Goal: Information Seeking & Learning: Learn about a topic

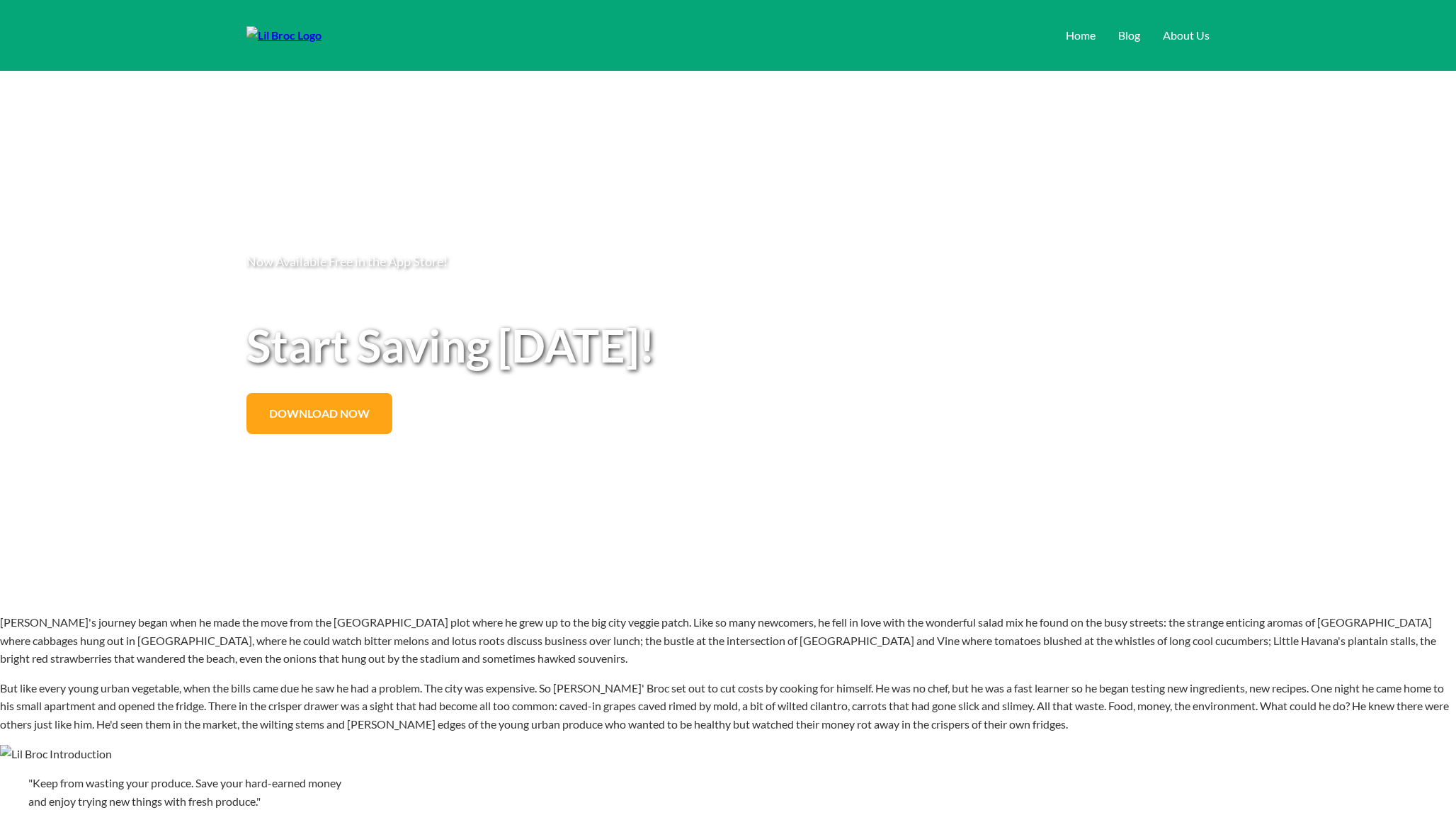
click at [729, 668] on p "[PERSON_NAME]'s journey began when he made the move from the [GEOGRAPHIC_DATA] …" at bounding box center [728, 640] width 1456 height 55
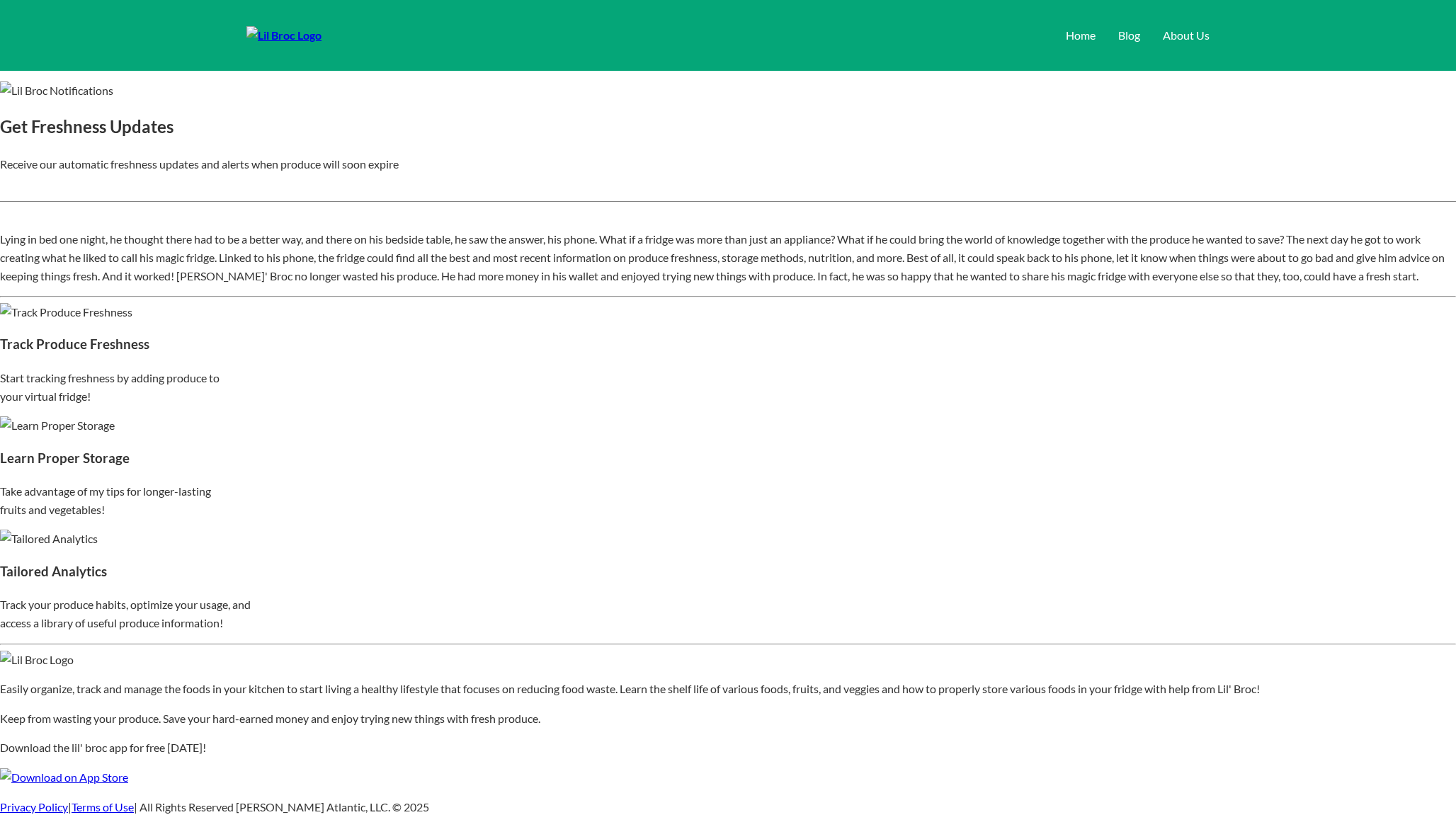
scroll to position [907, 0]
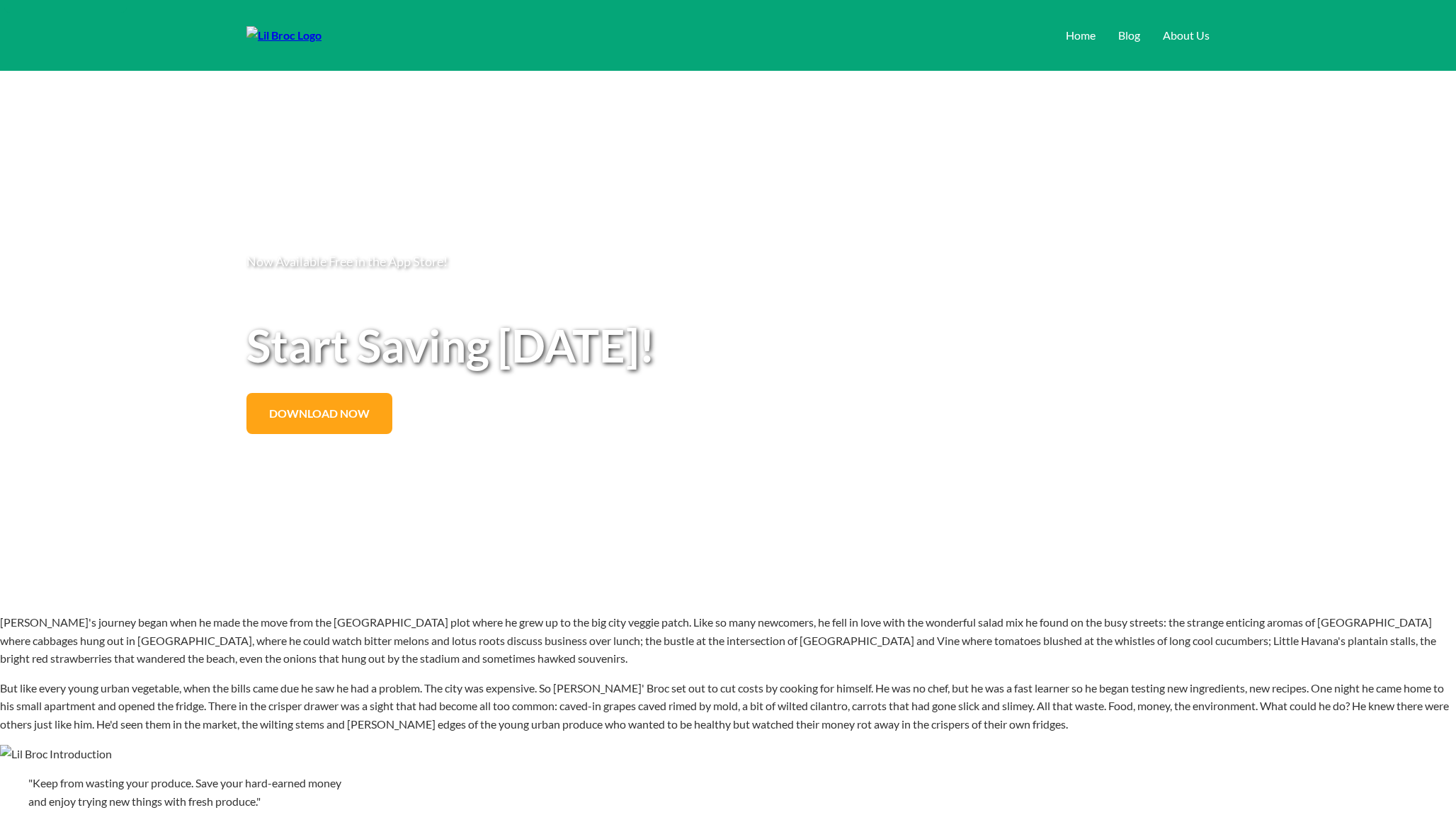
scroll to position [902, 0]
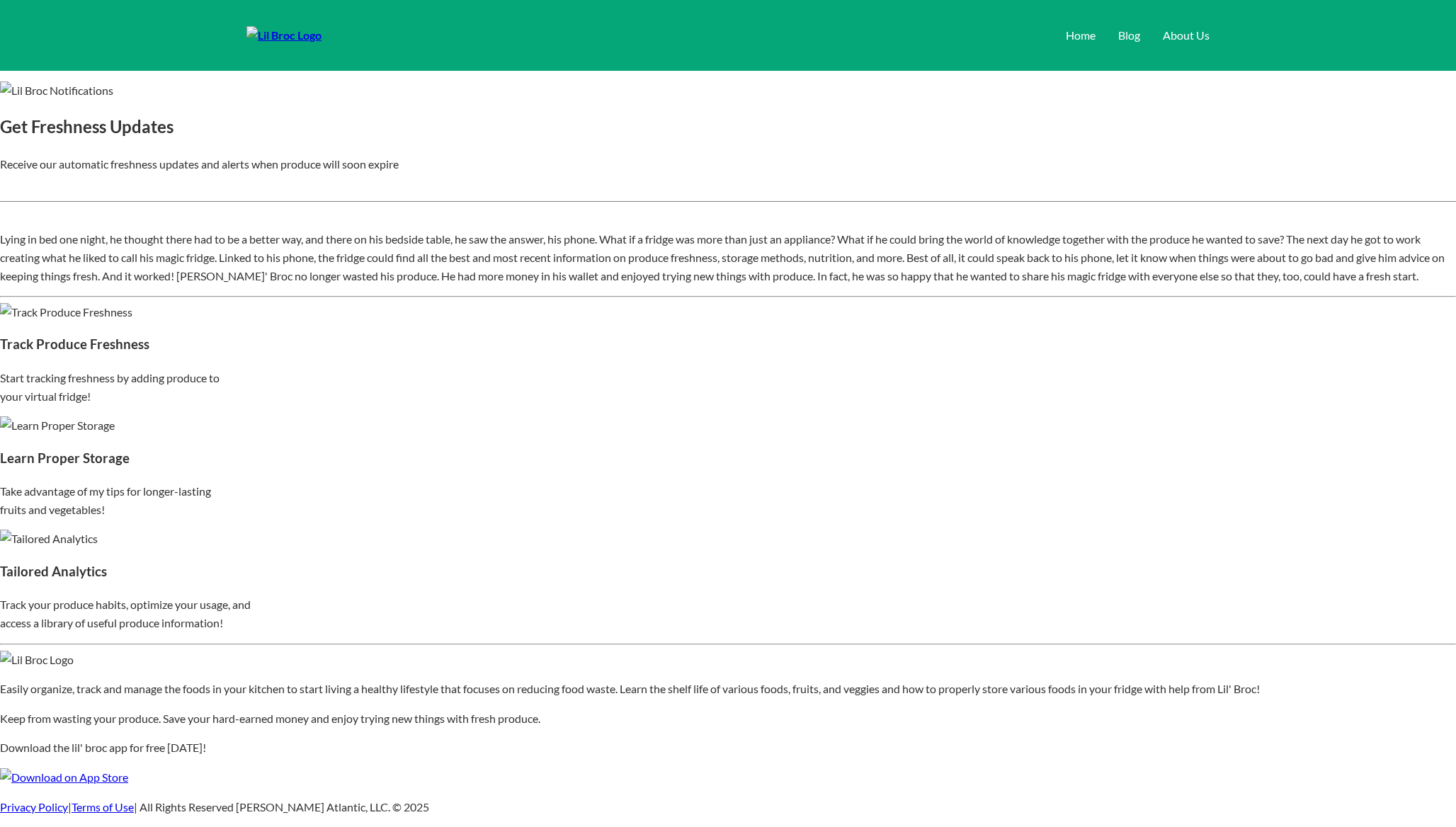
scroll to position [1295, 0]
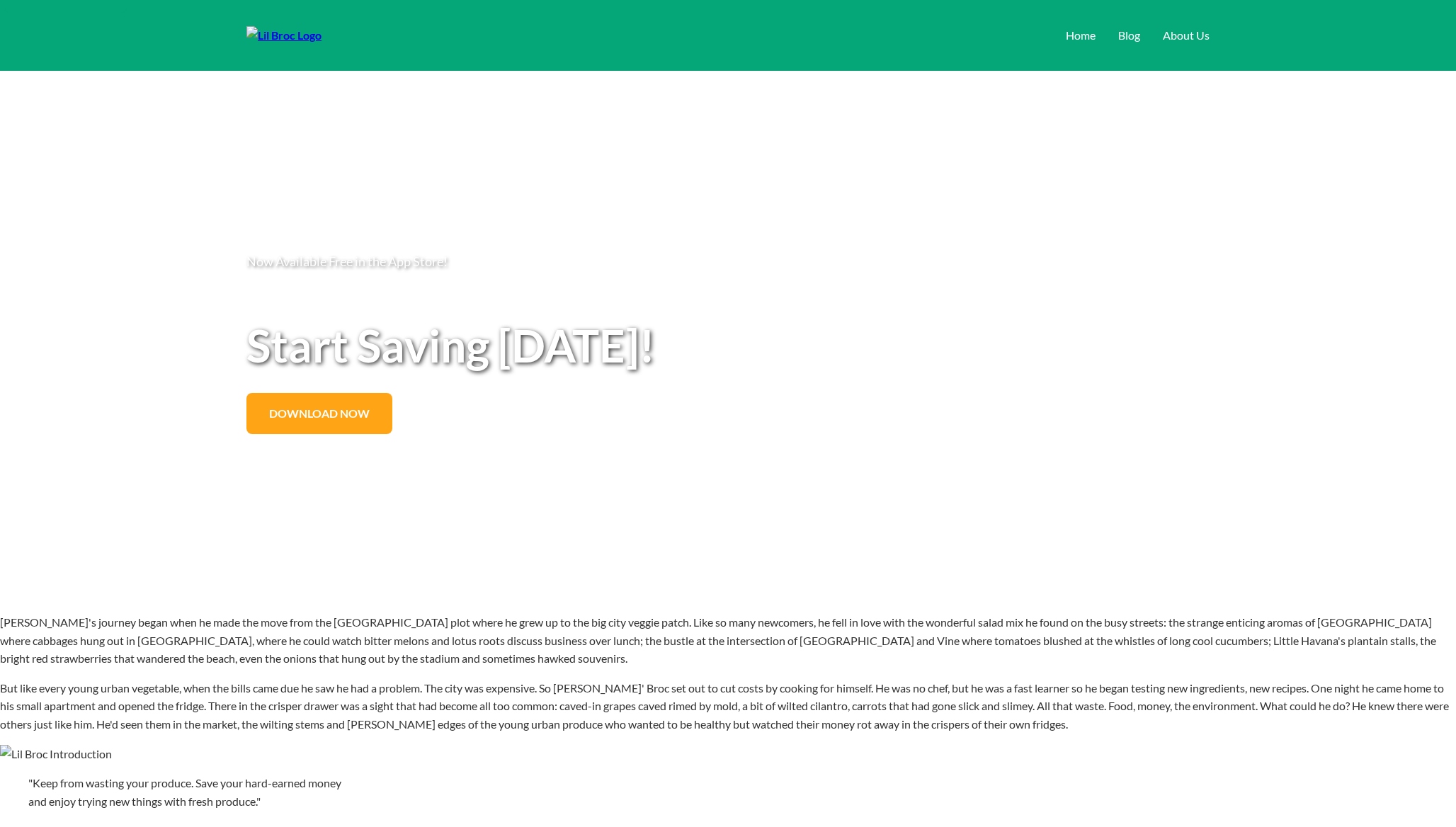
scroll to position [1295, 0]
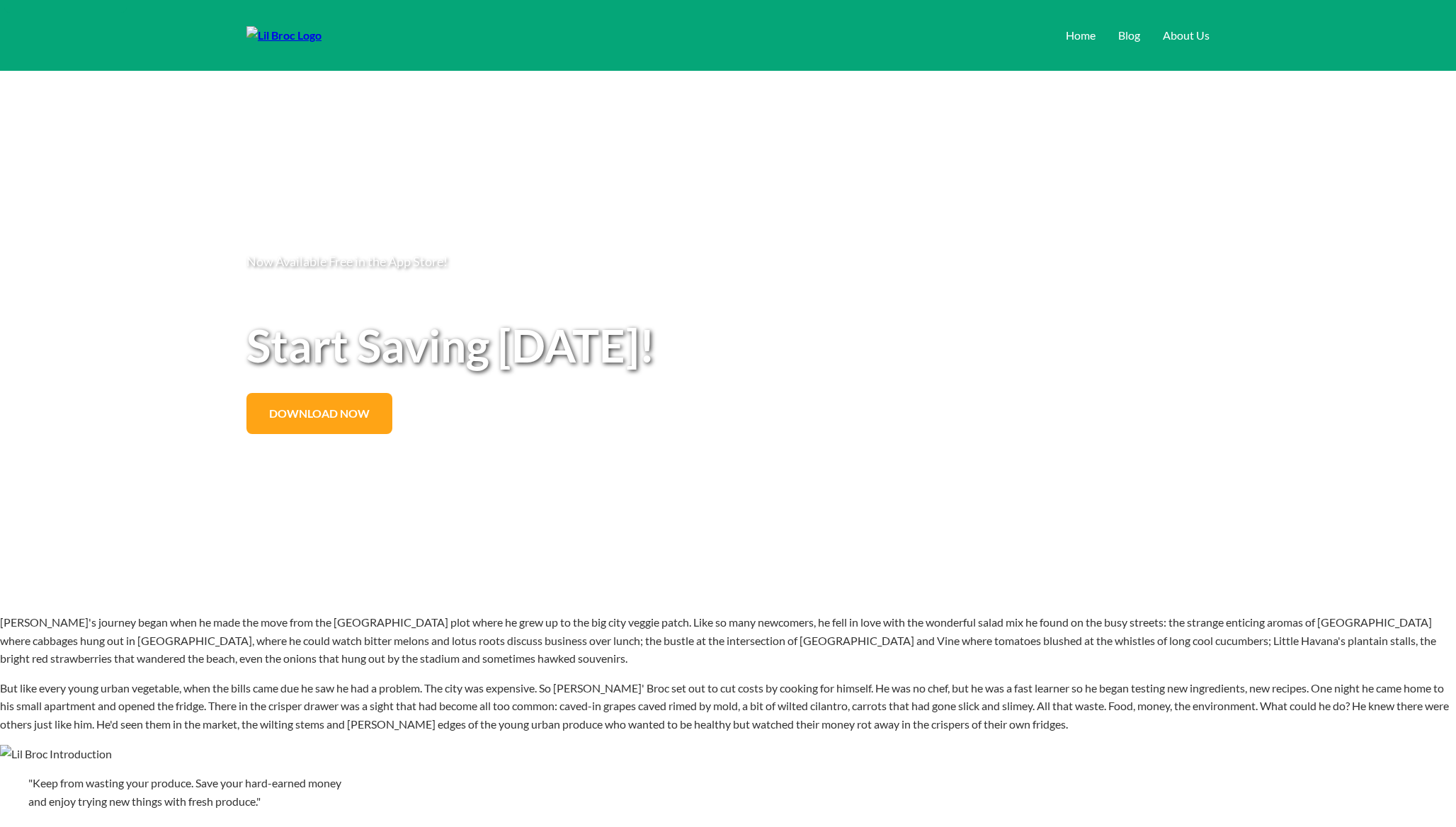
scroll to position [14, 0]
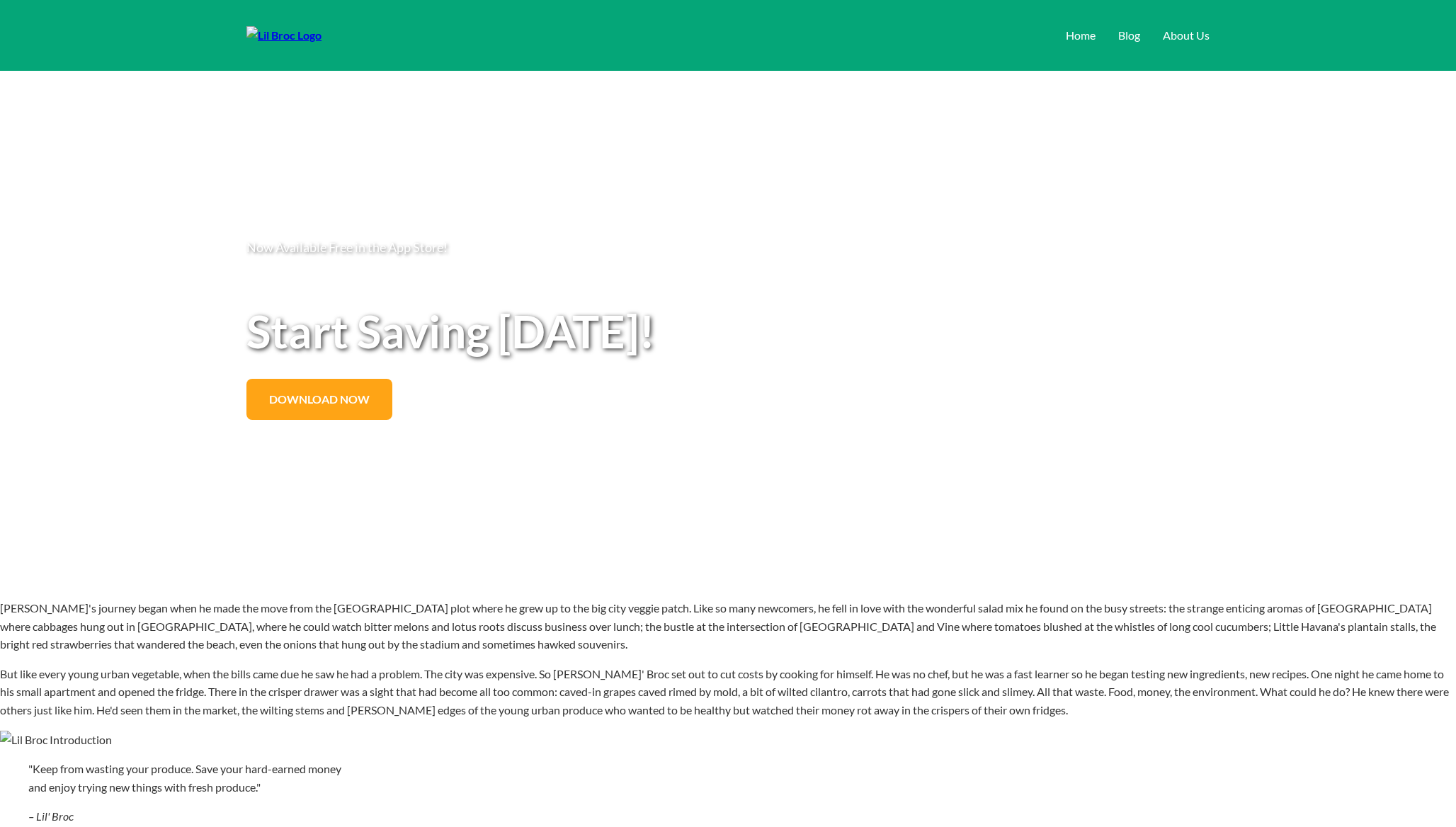
click at [692, 575] on div "Now Available Free in the App Store! Start Saving [DATE]! Download Now" at bounding box center [728, 321] width 992 height 531
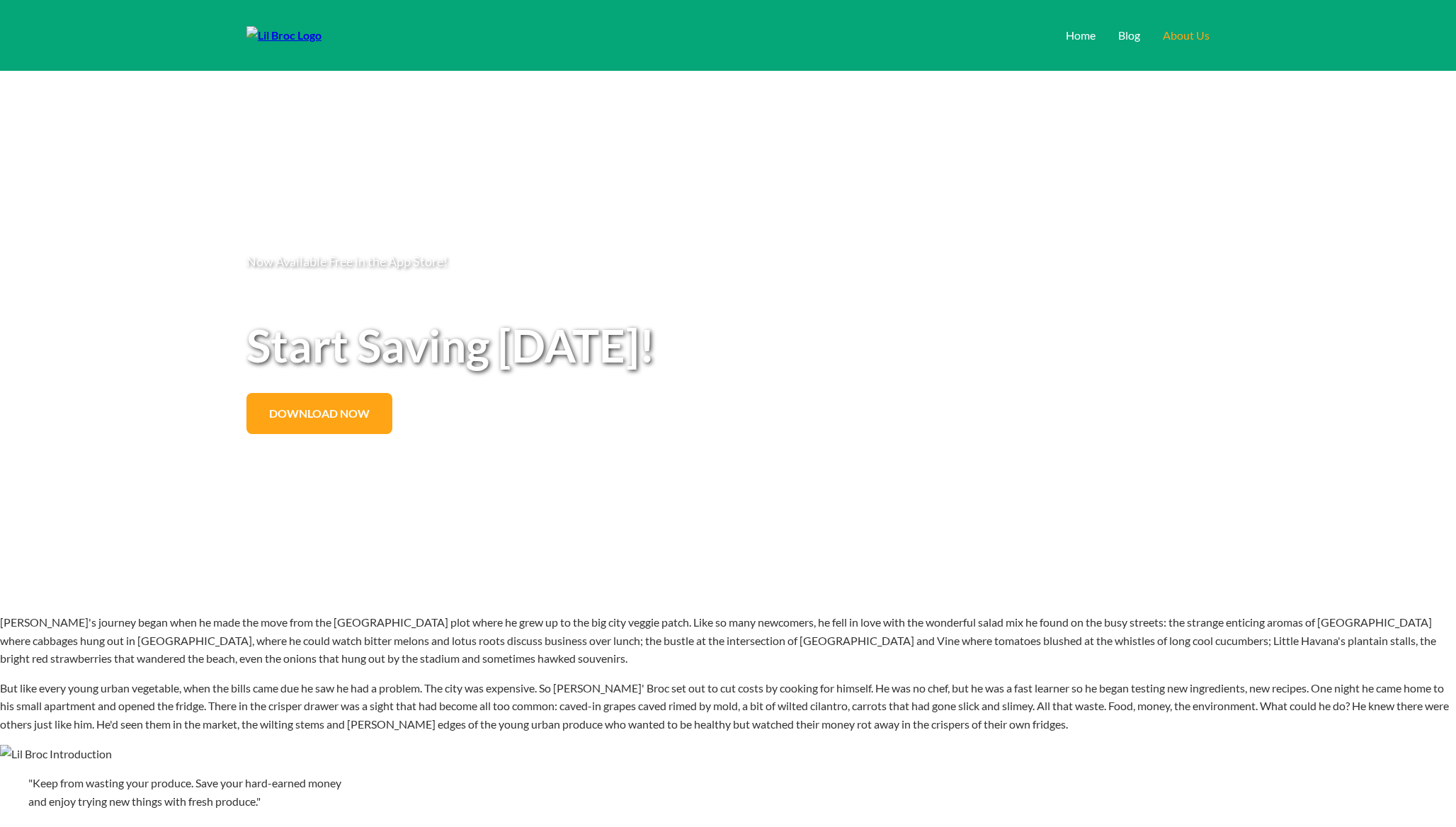
click at [1174, 38] on link "About Us" at bounding box center [1186, 35] width 47 height 13
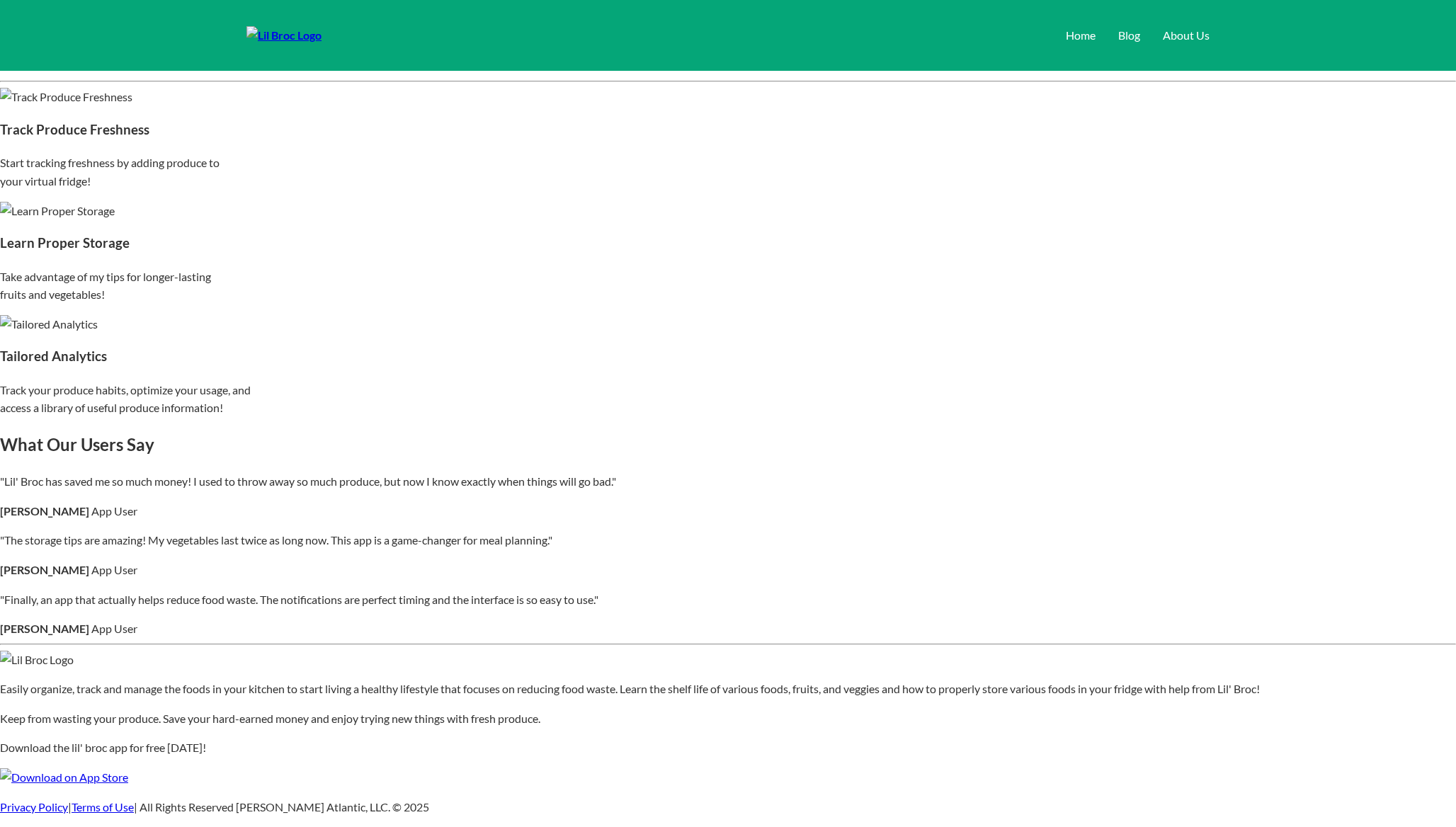
scroll to position [1794, 0]
click at [521, 190] on div "Track Produce Freshness Start tracking freshness by adding produce to your virt…" at bounding box center [728, 139] width 1456 height 102
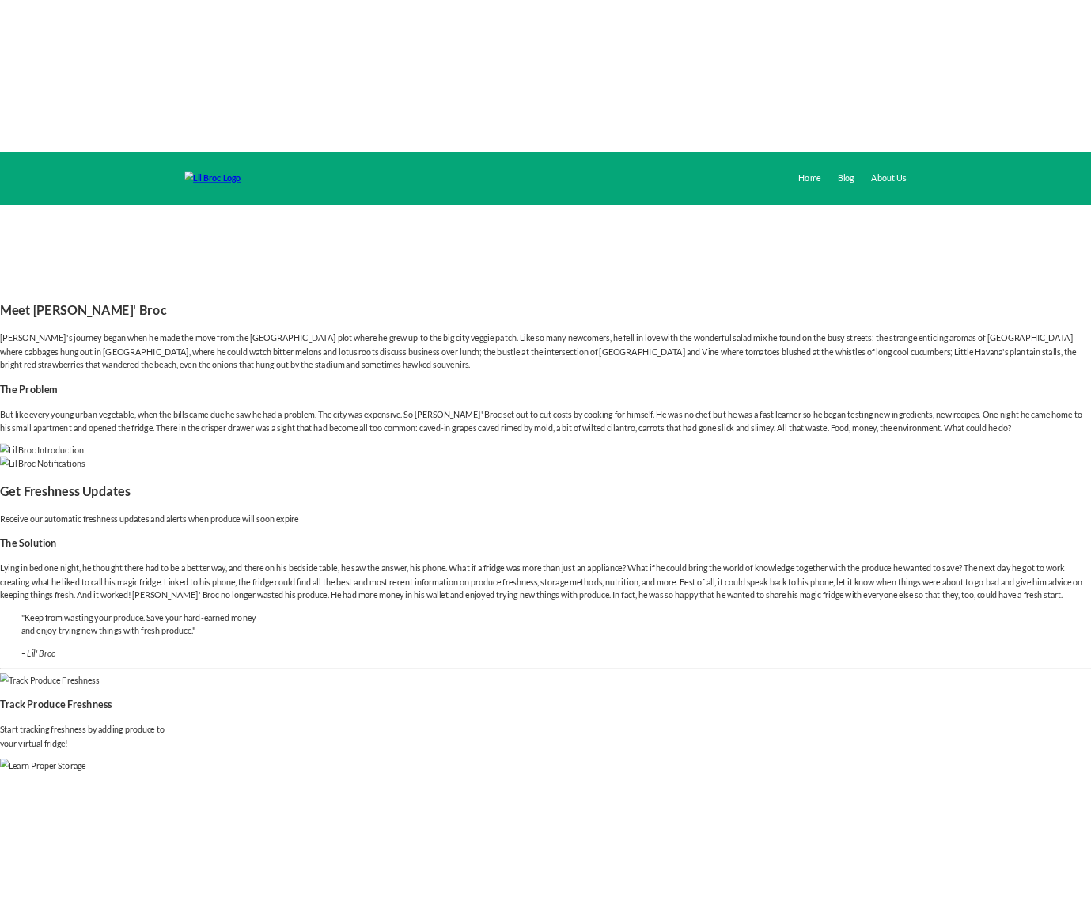
scroll to position [588, 0]
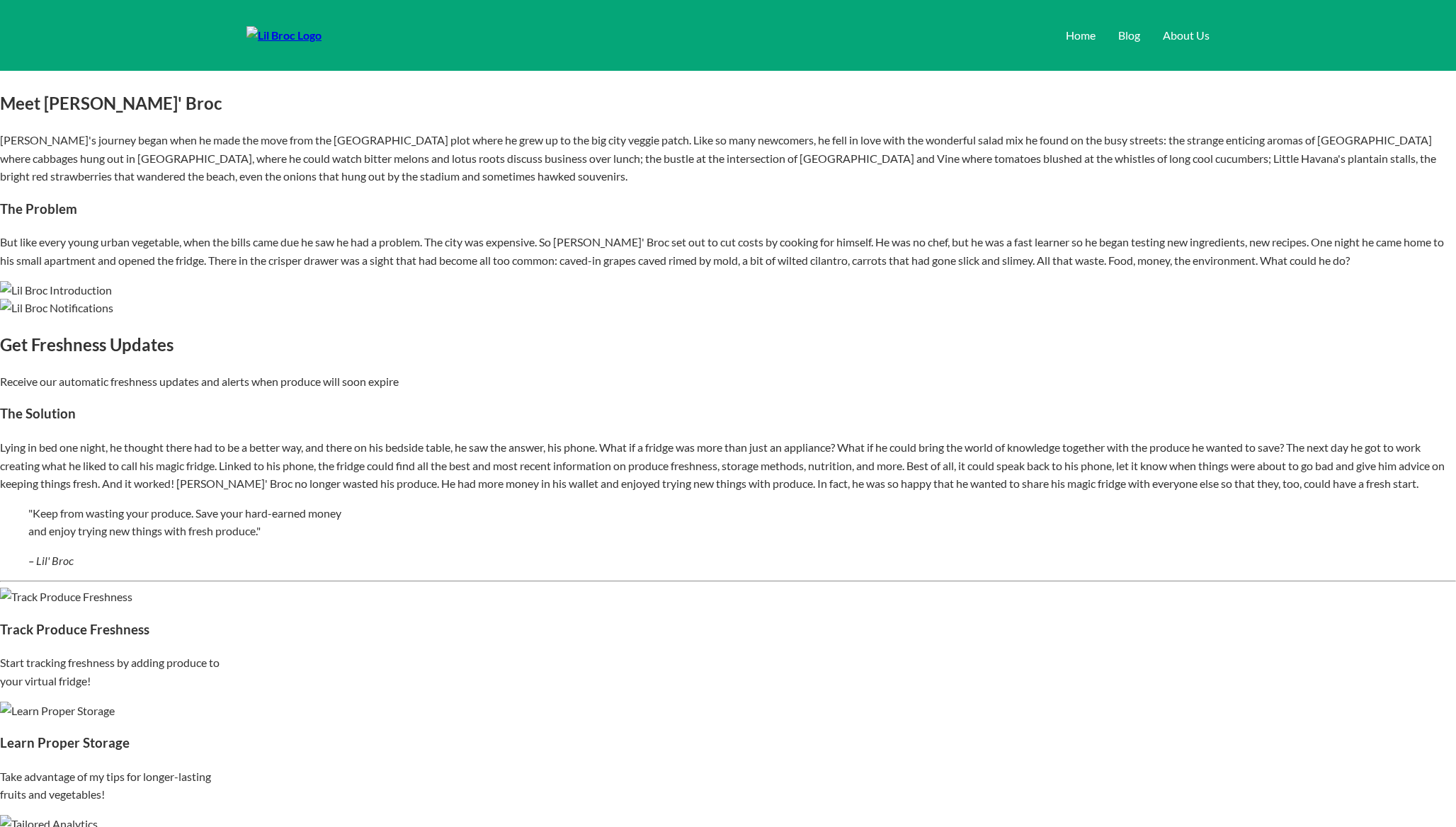
click at [1201, 299] on div "Meet Lil' Broc Lil' Broc's journey began when he made the move from the little …" at bounding box center [728, 193] width 1456 height 209
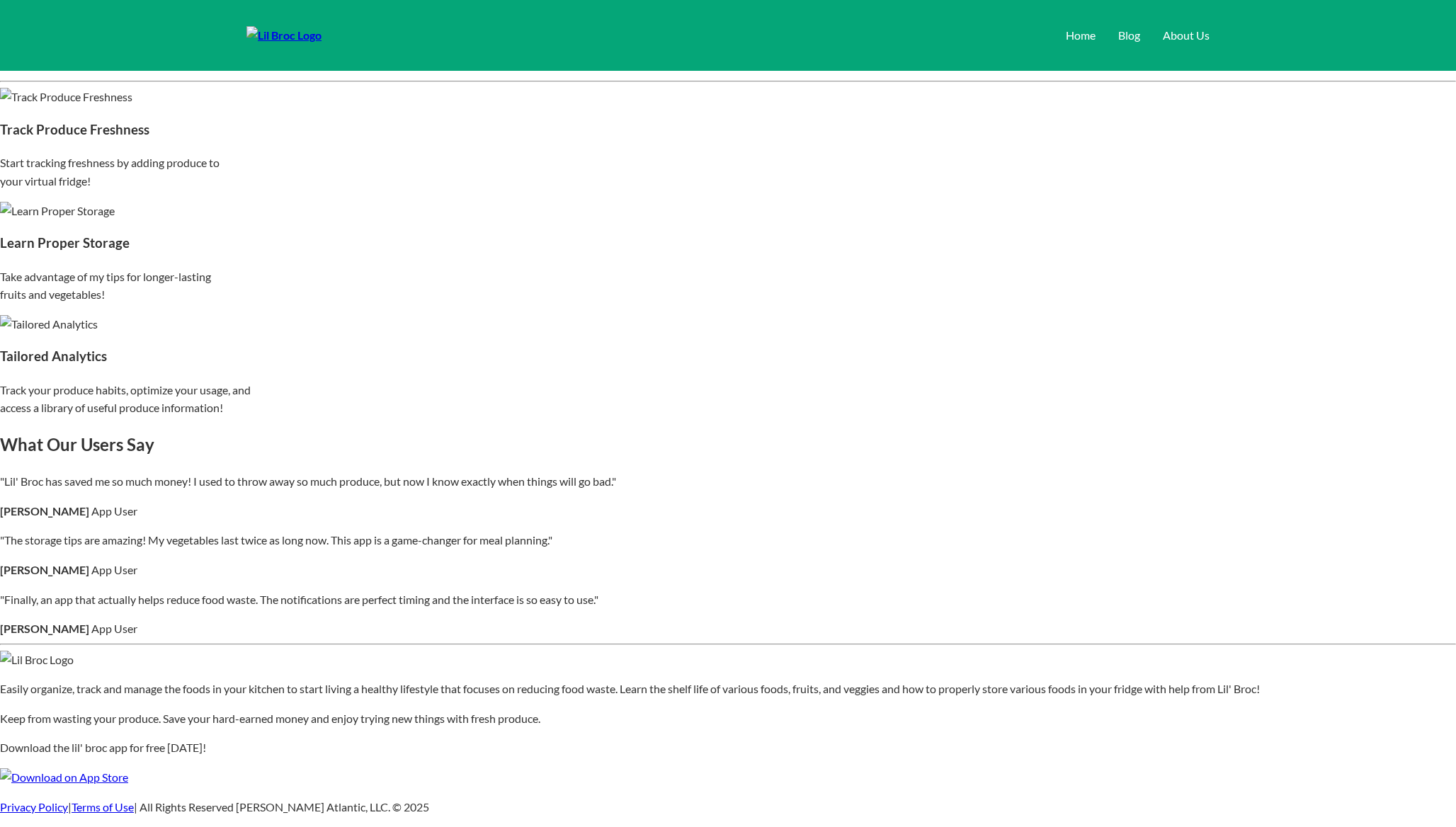
scroll to position [1639, 0]
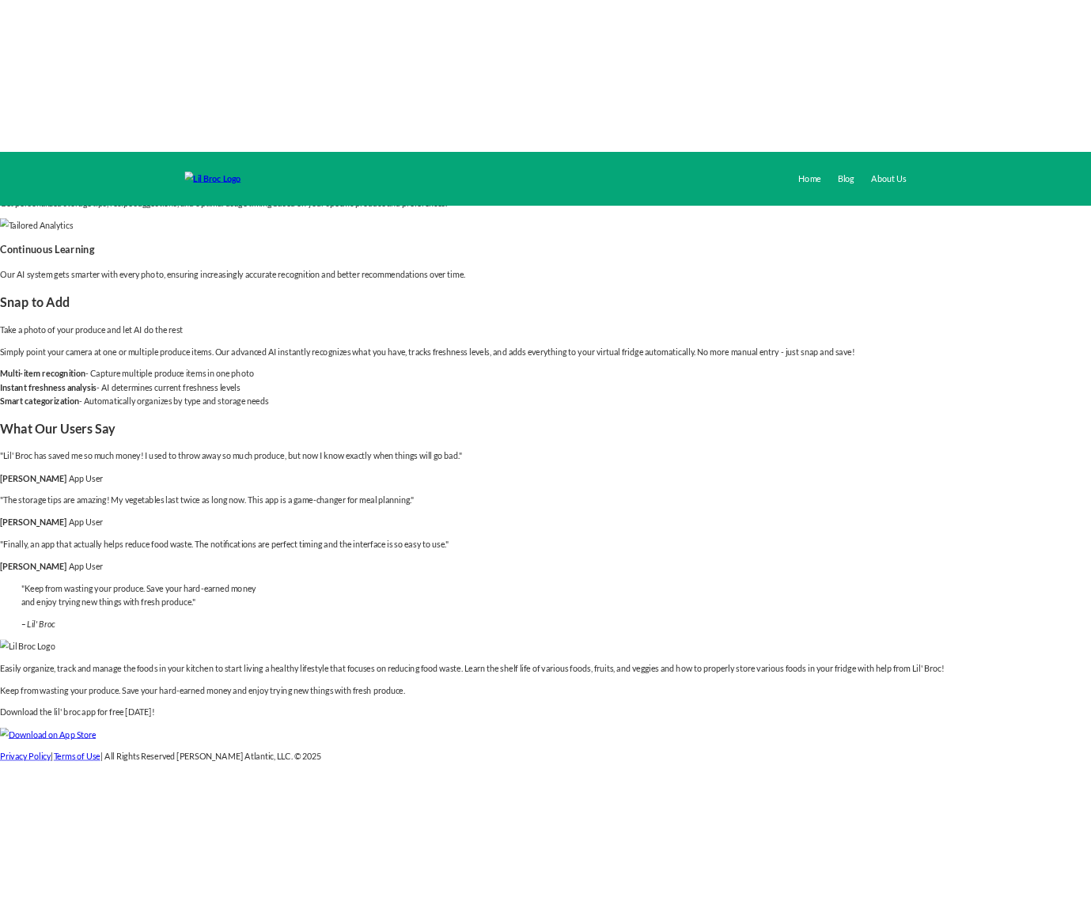
scroll to position [2344, 0]
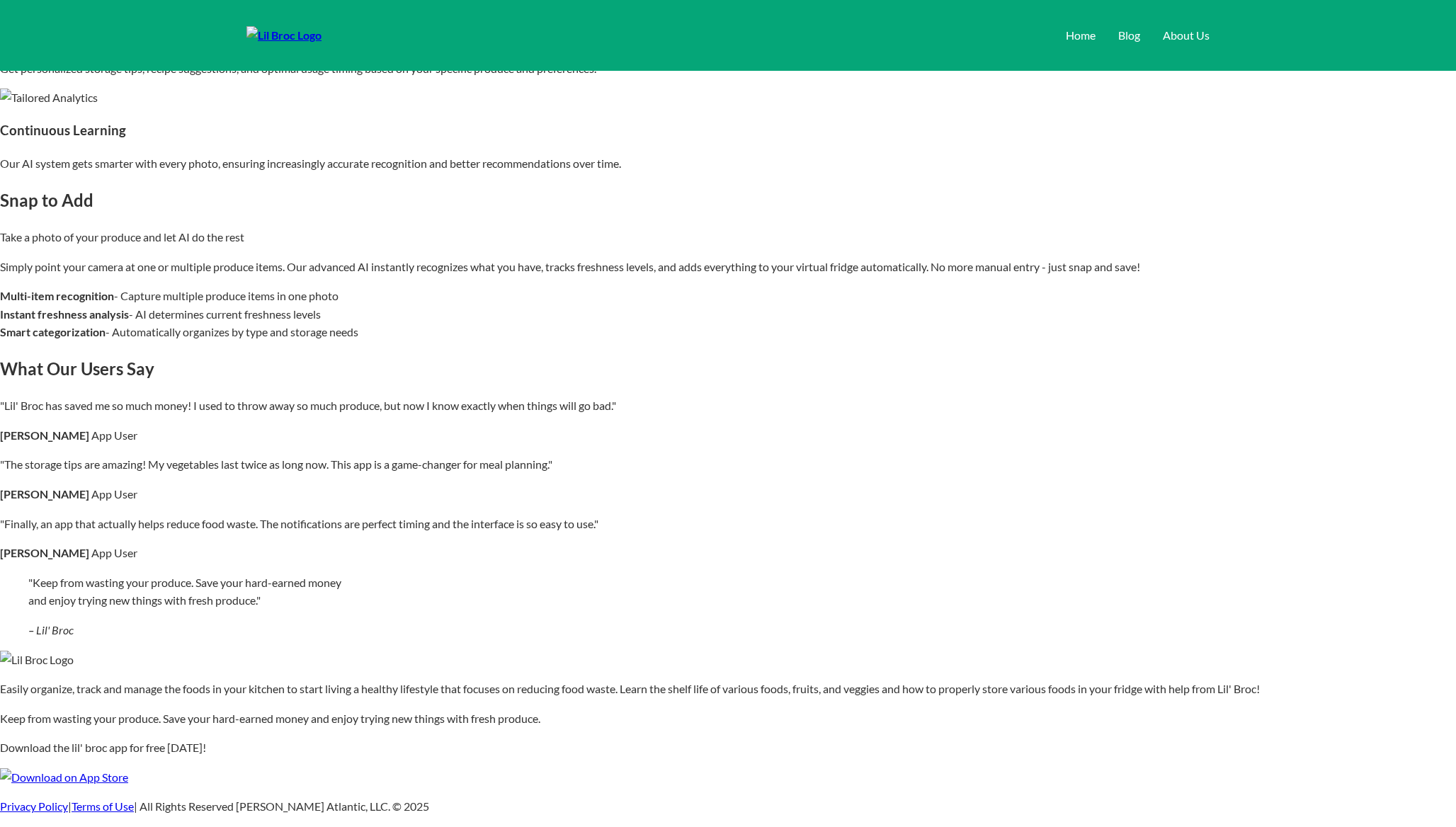
click at [320, 286] on div "Multi-item recognition - Capture multiple produce items in one photo" at bounding box center [728, 295] width 1456 height 19
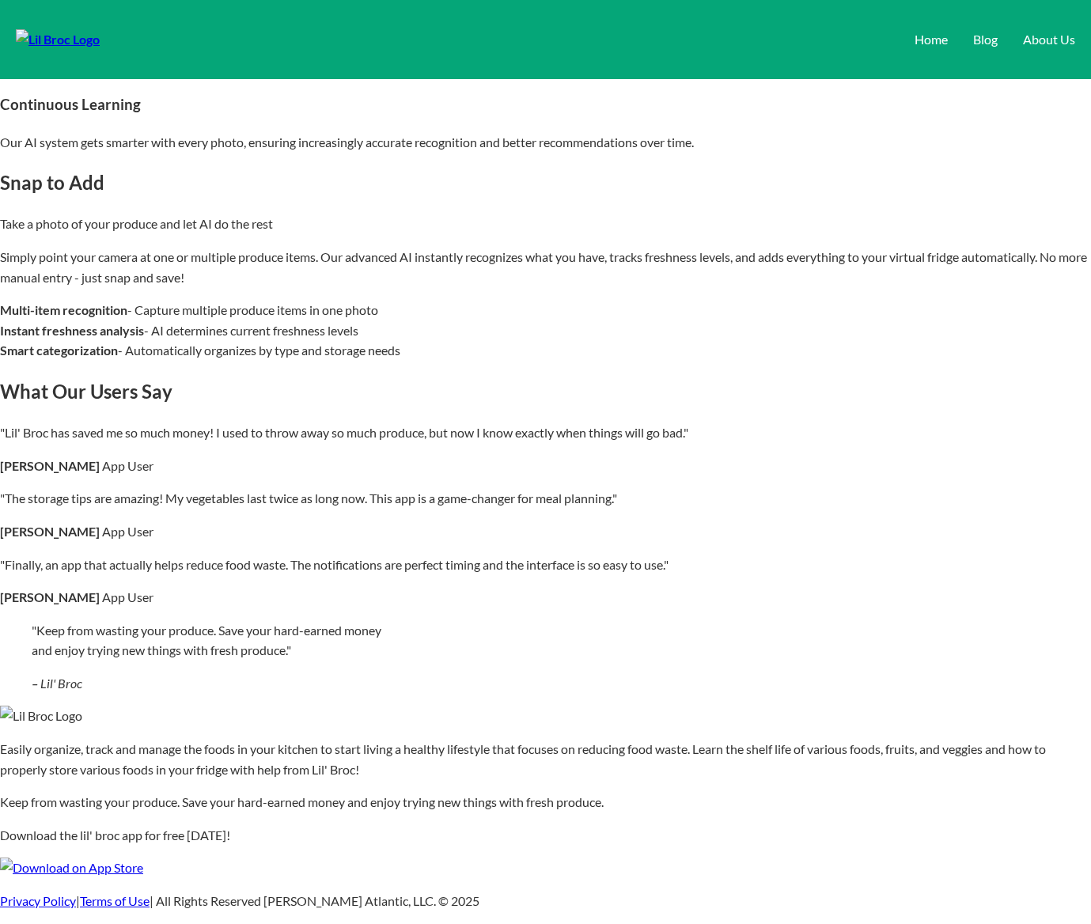
click at [419, 377] on div "What Our Users Say "Lil' Broc has saved me so much money! I used to throw away …" at bounding box center [545, 492] width 1091 height 231
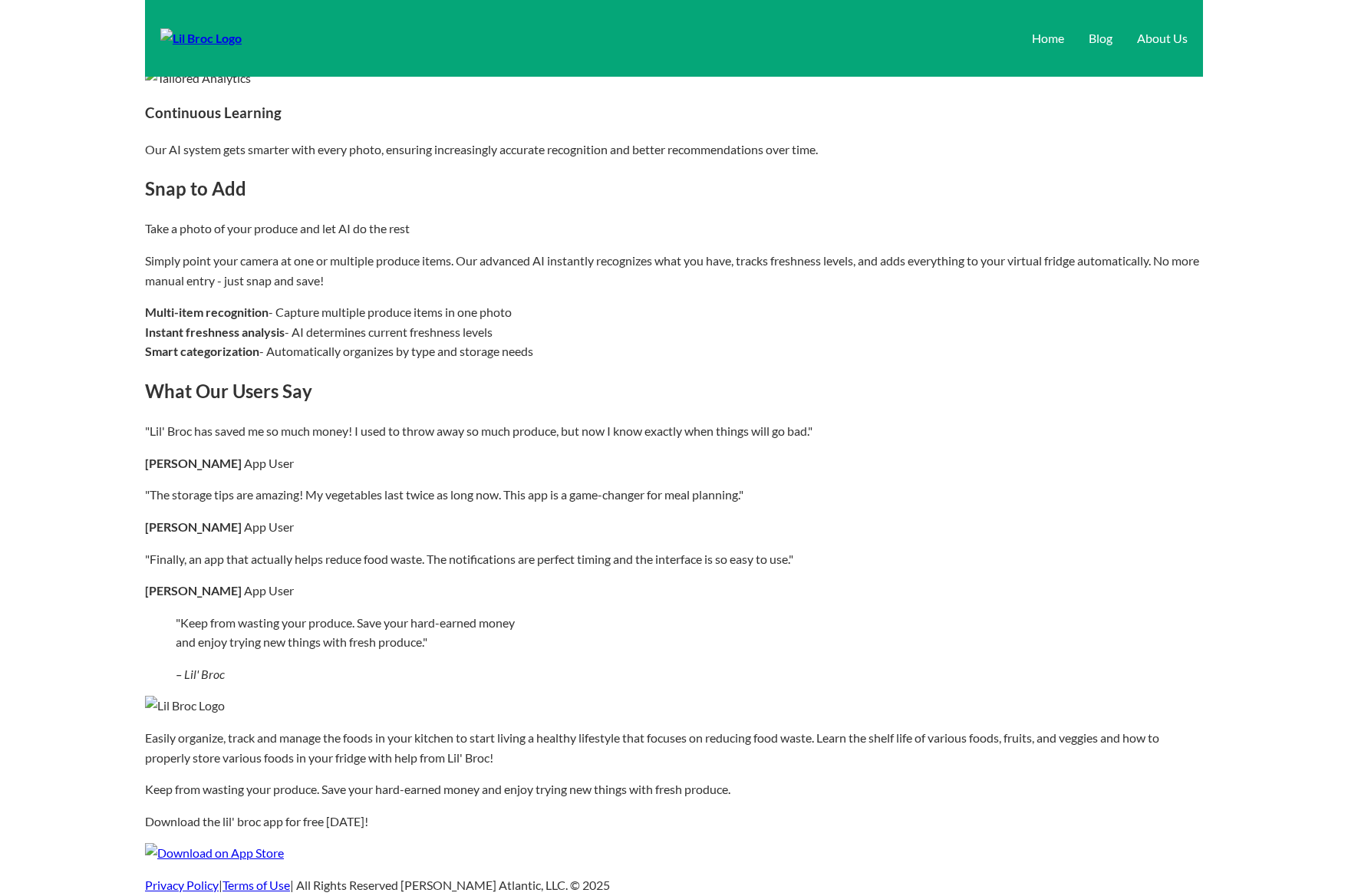
scroll to position [1316, 0]
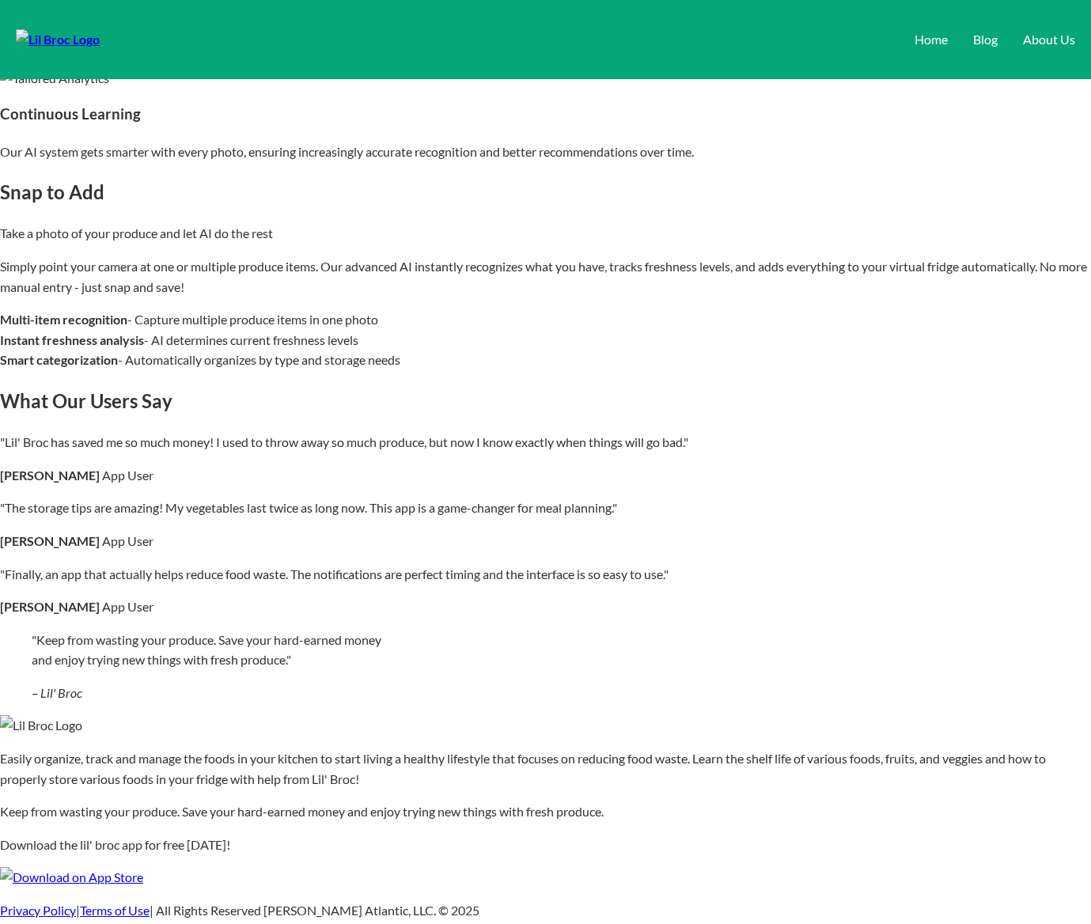
drag, startPoint x: 1090, startPoint y: 378, endPoint x: 1108, endPoint y: 378, distance: 17.4
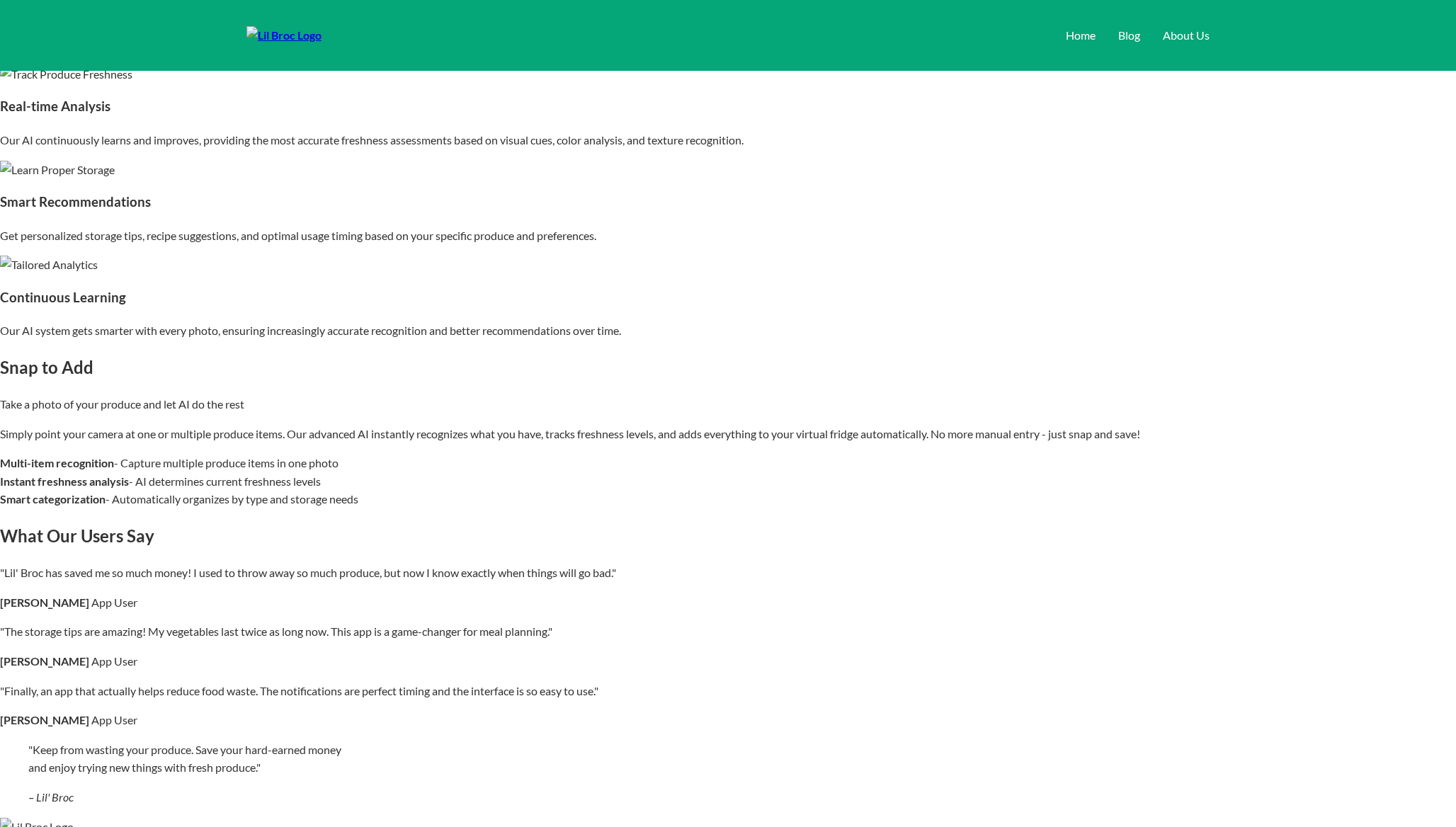
scroll to position [776, 0]
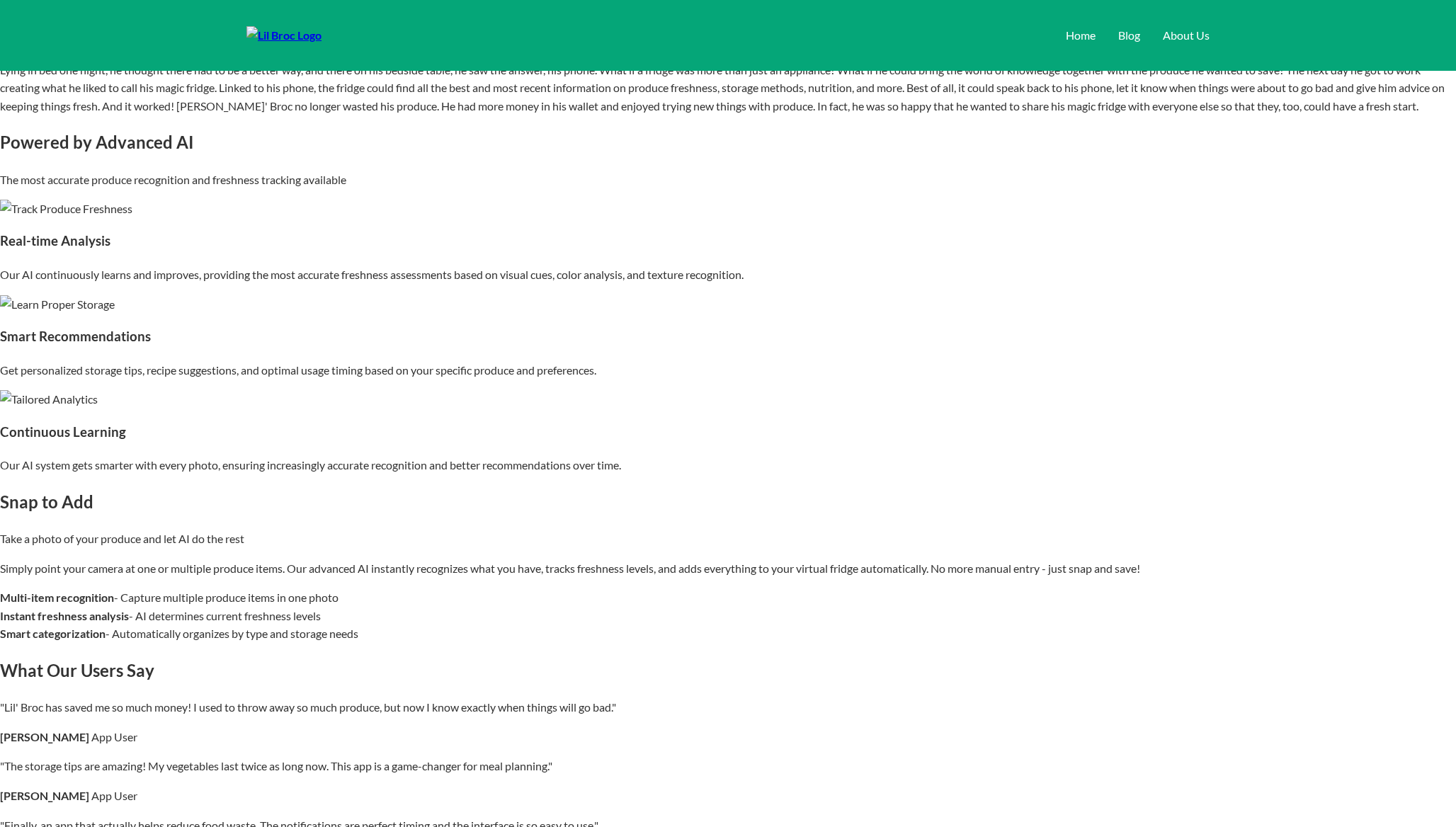
scroll to position [858, 0]
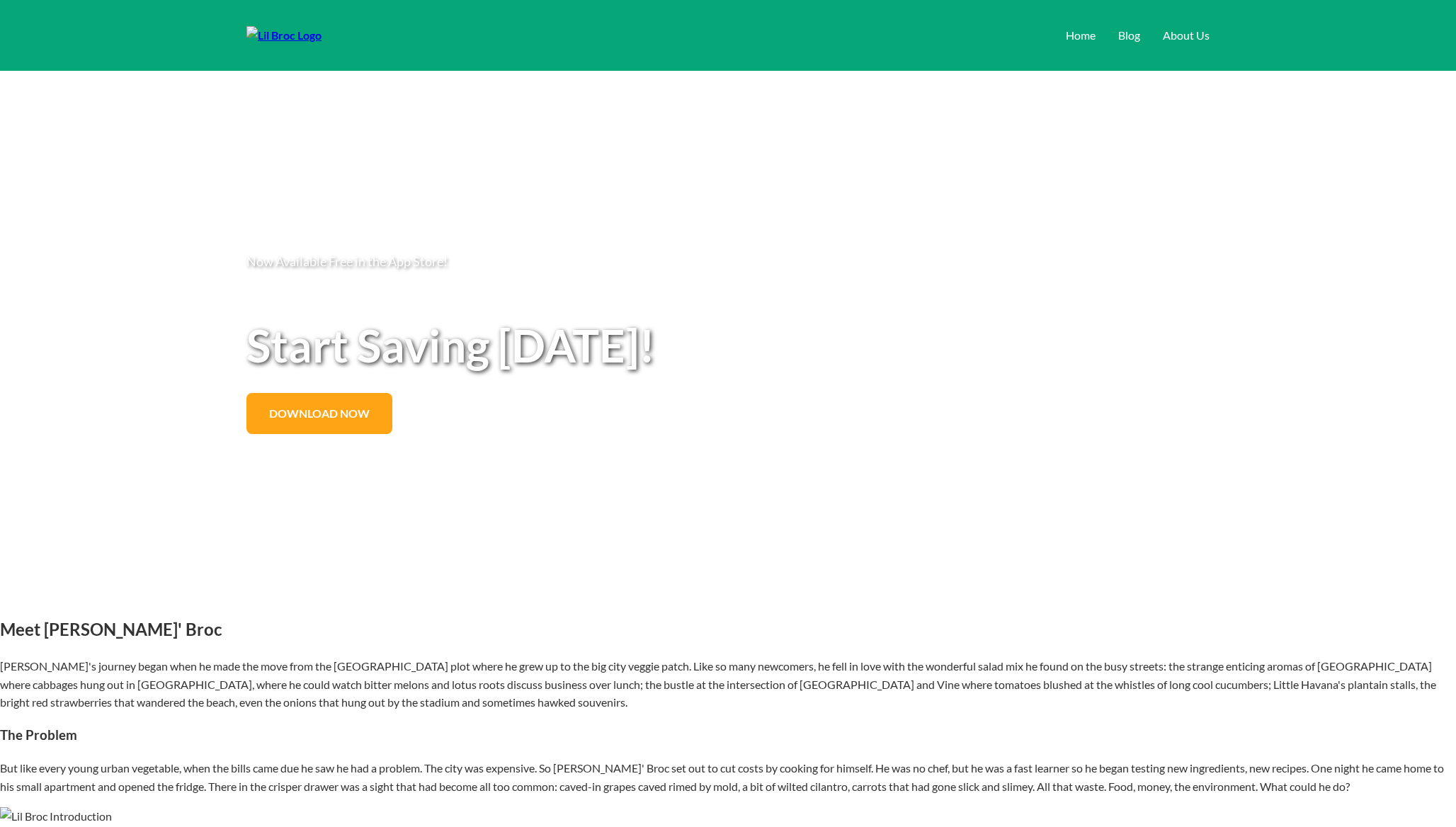
scroll to position [855, 0]
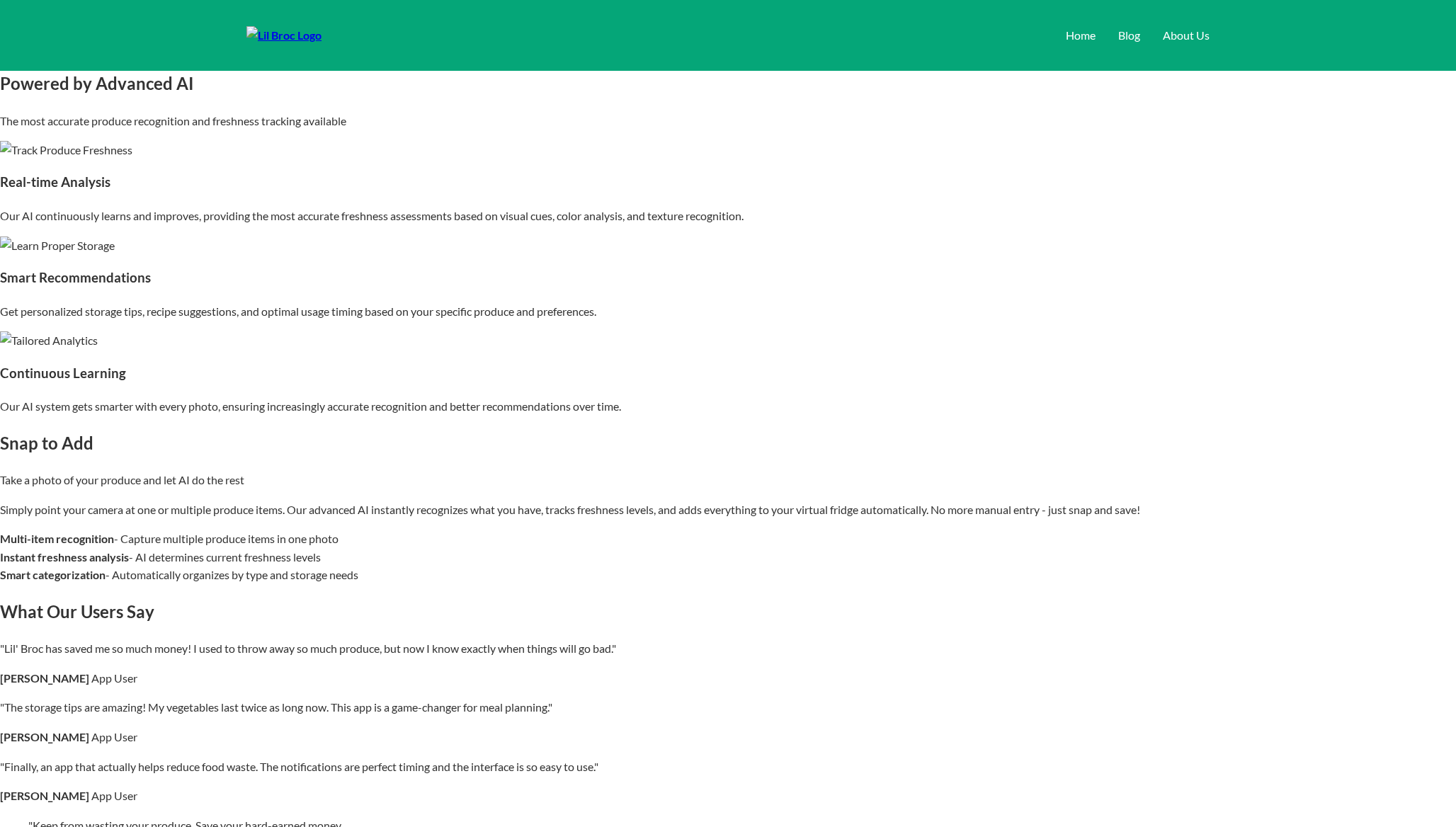
scroll to position [871, 0]
click at [600, 56] on div "The Solution Lying in bed one night, he thought there had to be a better way, a…" at bounding box center [728, 12] width 1456 height 89
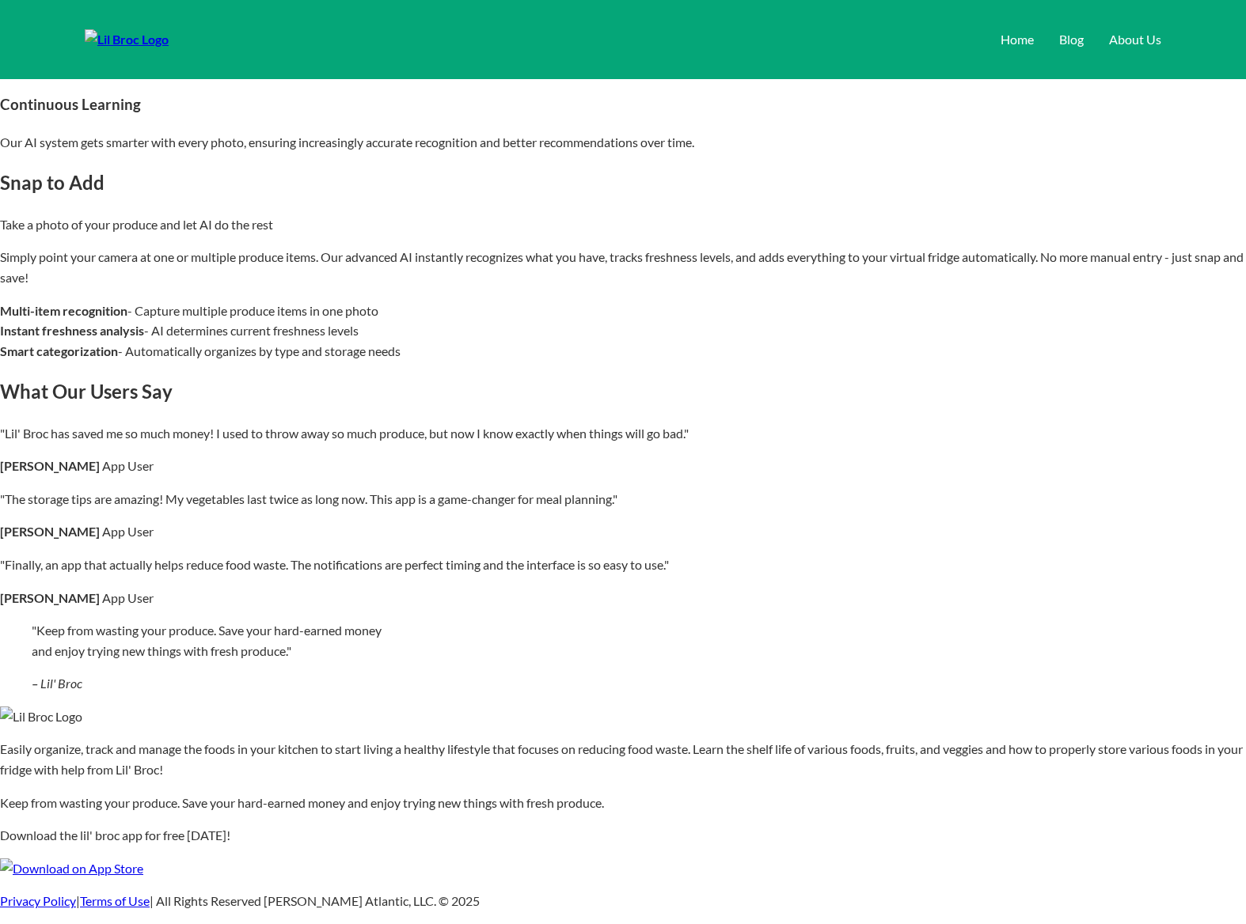
scroll to position [2419, 0]
click at [1059, 39] on link "Blog" at bounding box center [1071, 39] width 25 height 15
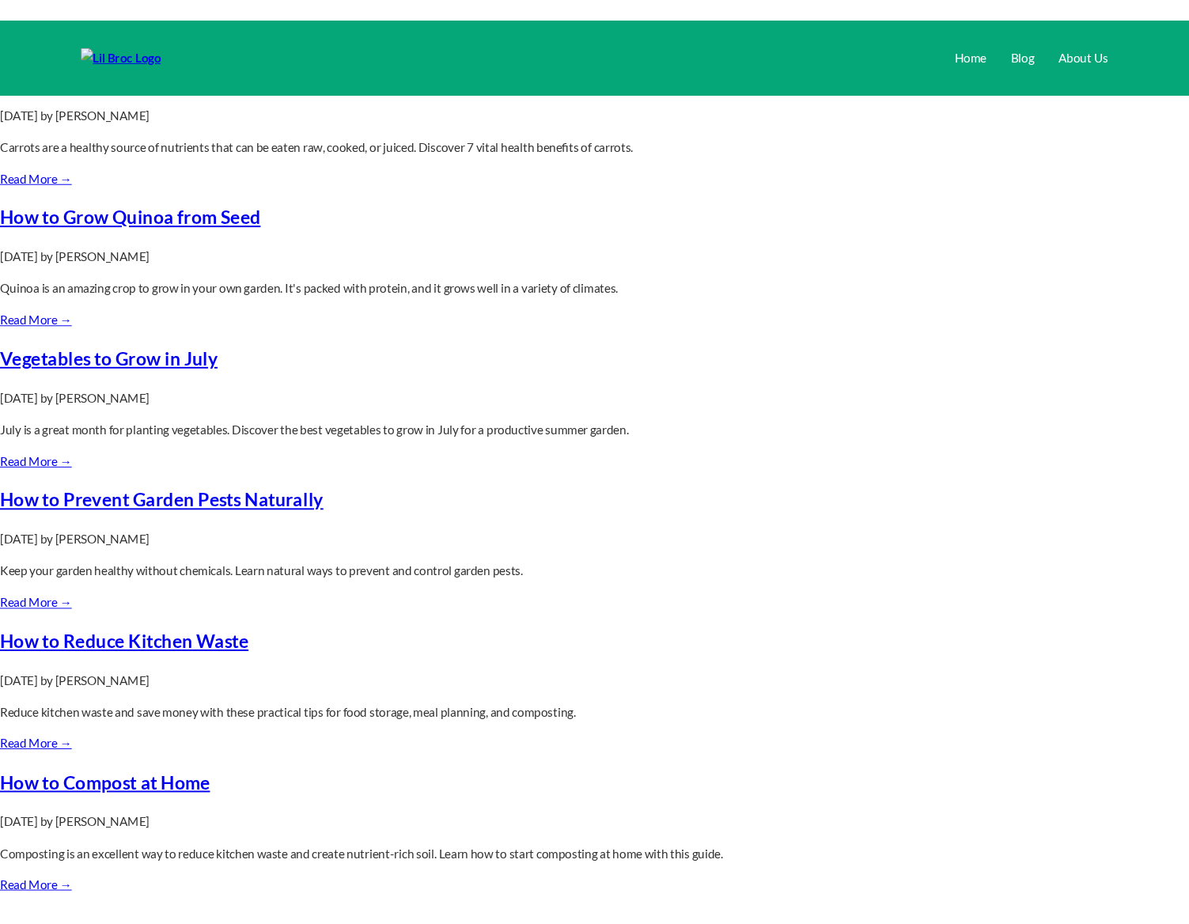
scroll to position [1706, 0]
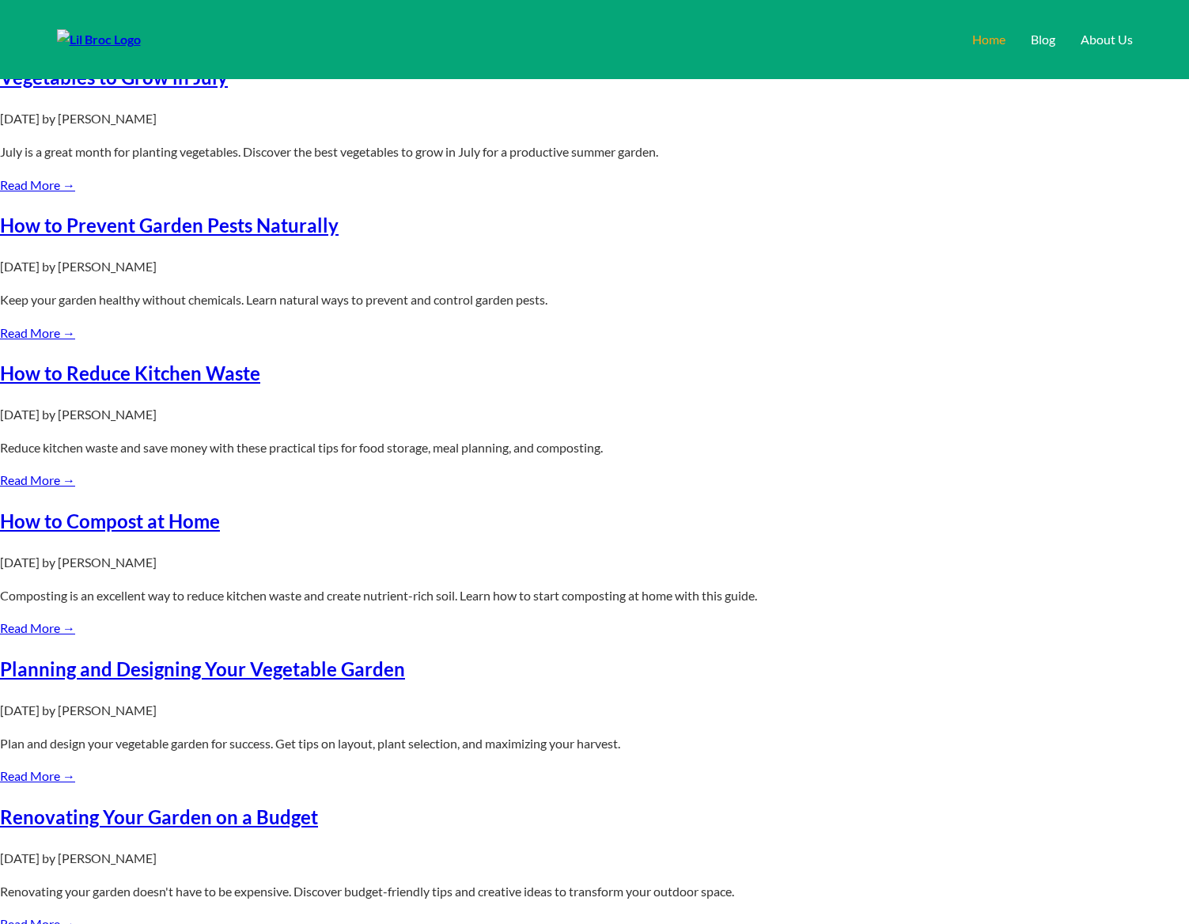
click at [973, 34] on link "Home" at bounding box center [989, 39] width 33 height 15
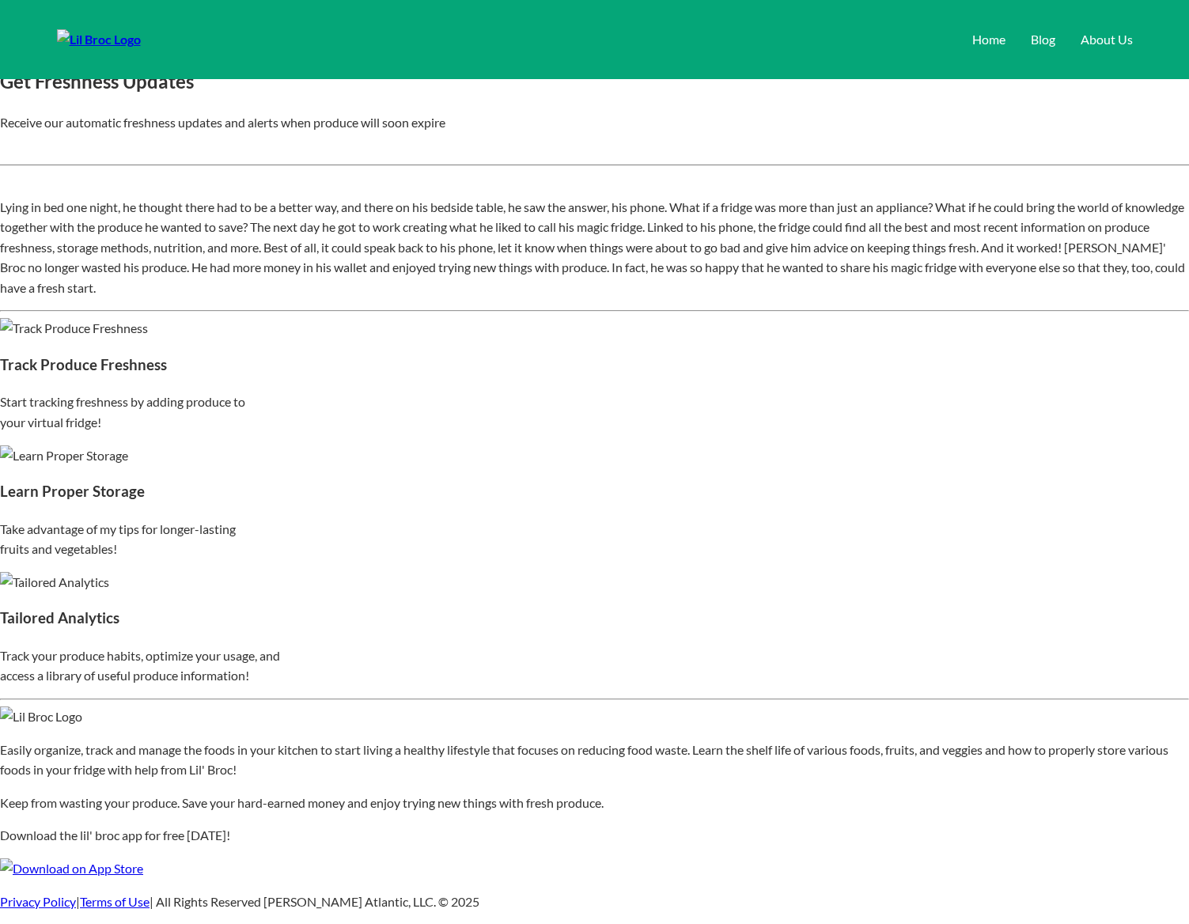
scroll to position [1276, 0]
click at [710, 165] on div "Get Freshness Updates Receive our automatic freshness updates and alerts when p…" at bounding box center [594, 97] width 1189 height 135
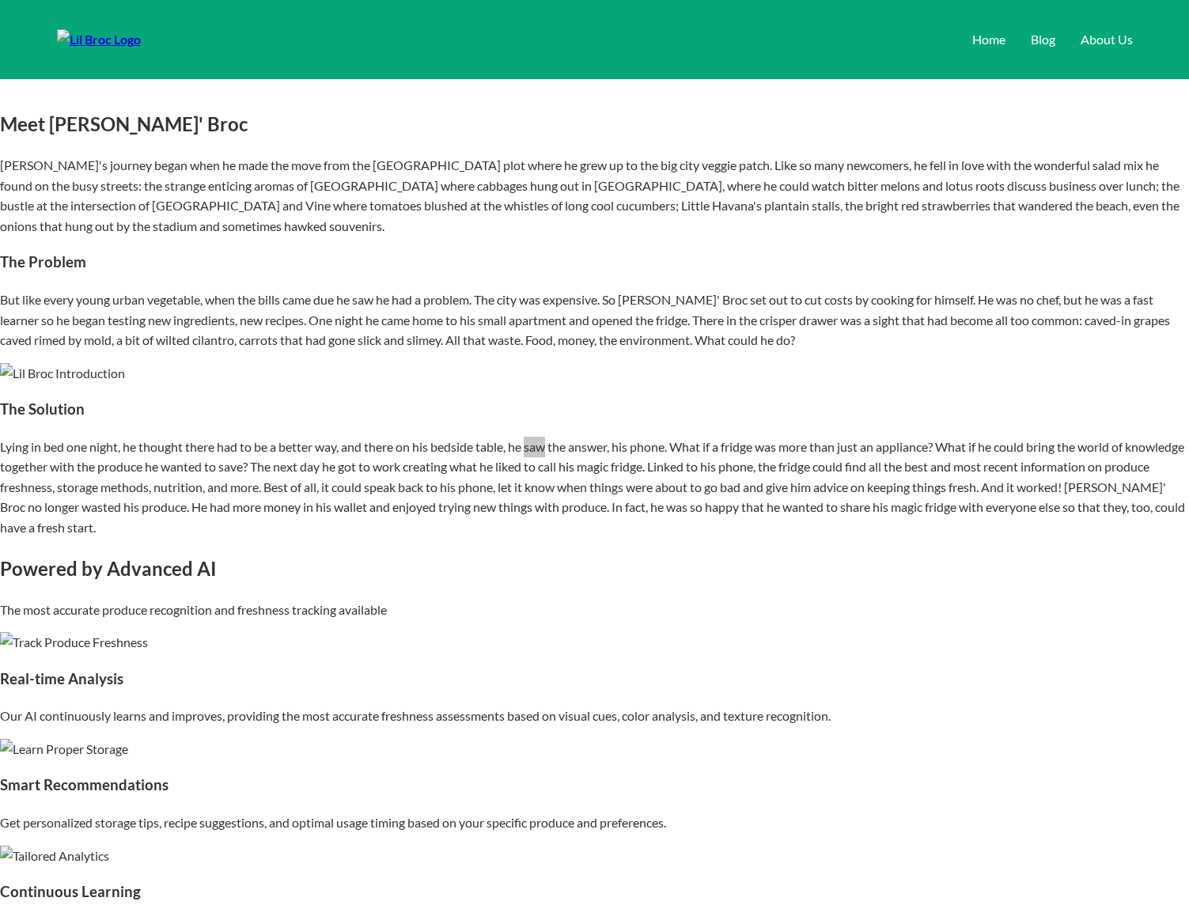
scroll to position [583, 0]
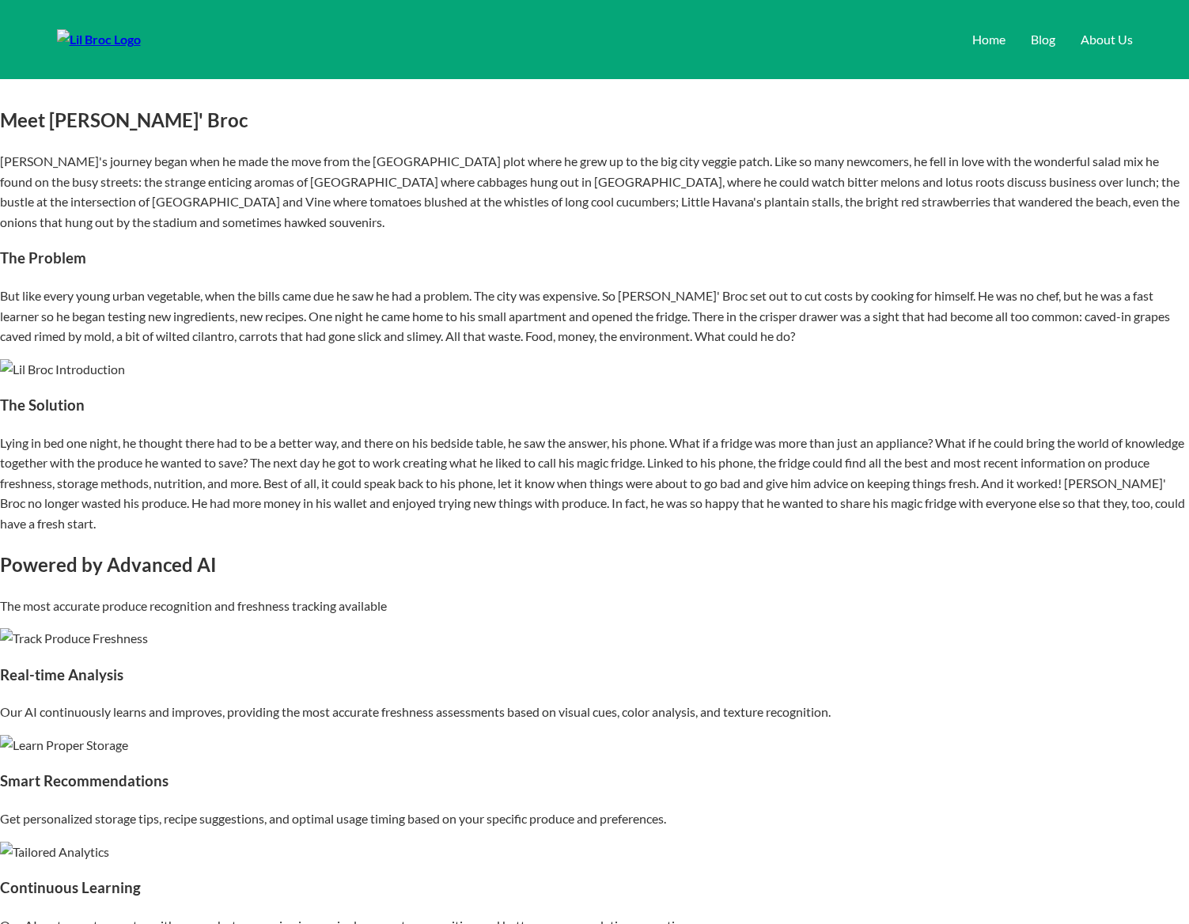
click at [610, 418] on h3 "The Solution" at bounding box center [594, 406] width 1189 height 24
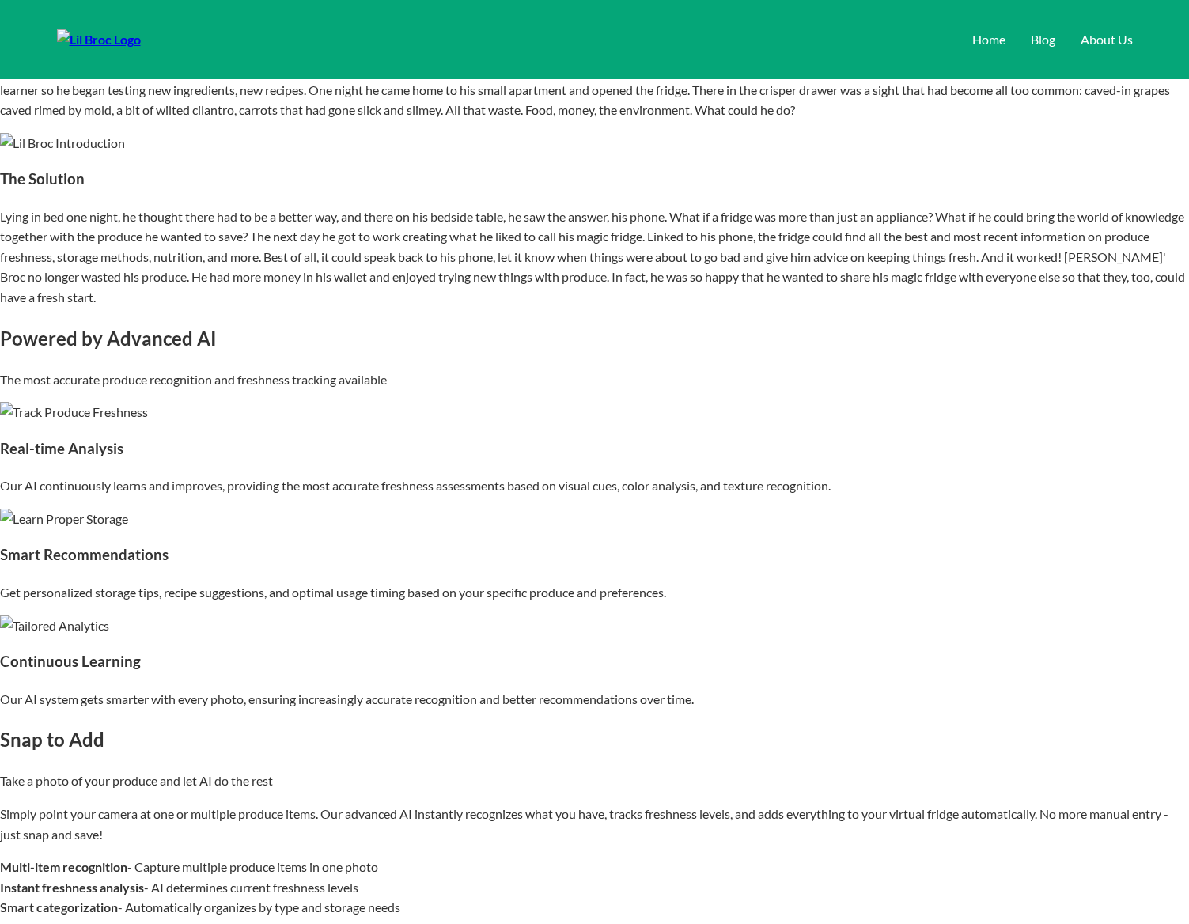
scroll to position [817, 0]
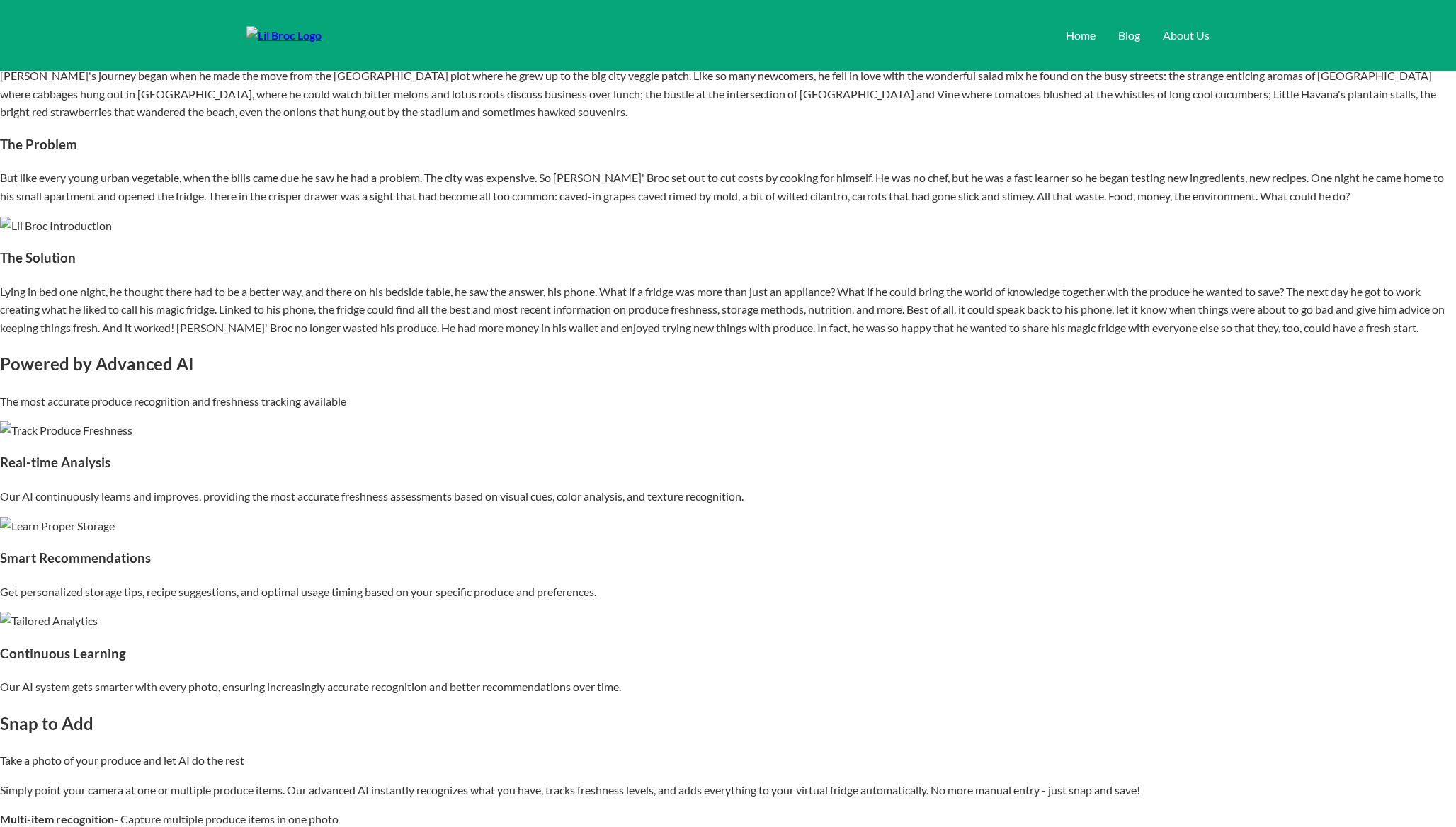
scroll to position [620, 0]
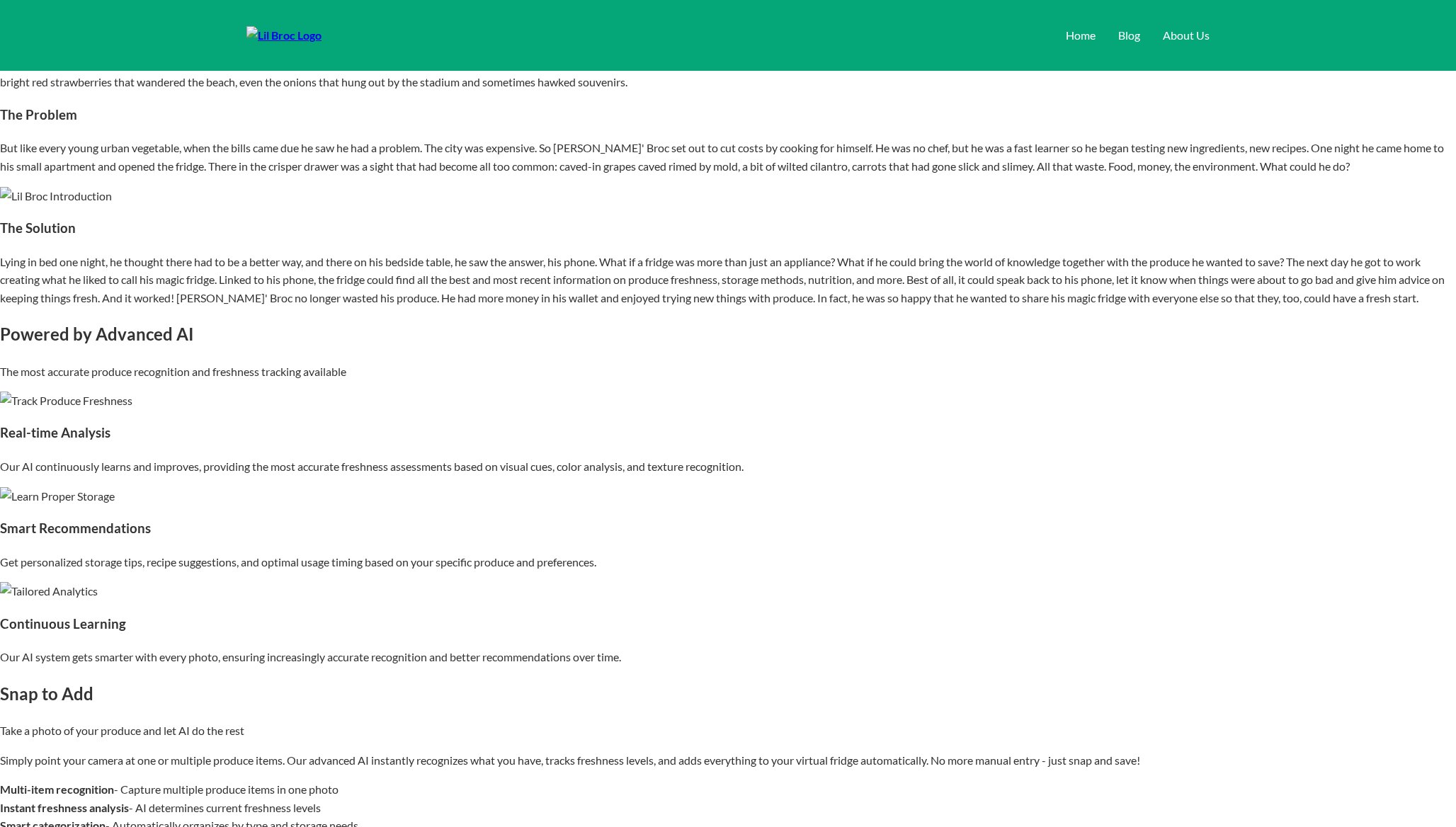
click at [637, 205] on div "Meet [PERSON_NAME]' Broc [PERSON_NAME]'s journey began when he made the move fr…" at bounding box center [728, 99] width 1456 height 209
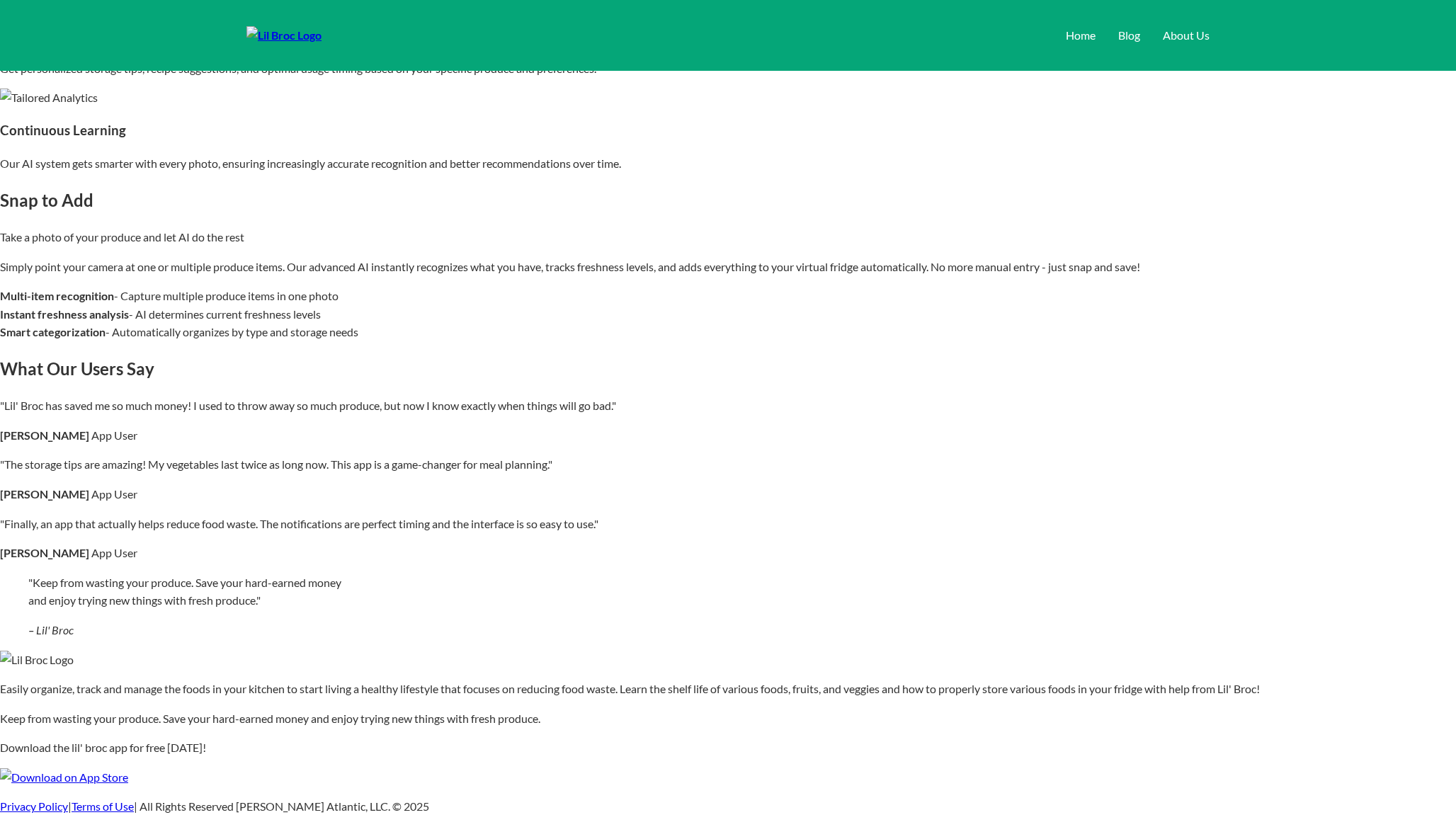
scroll to position [1348, 0]
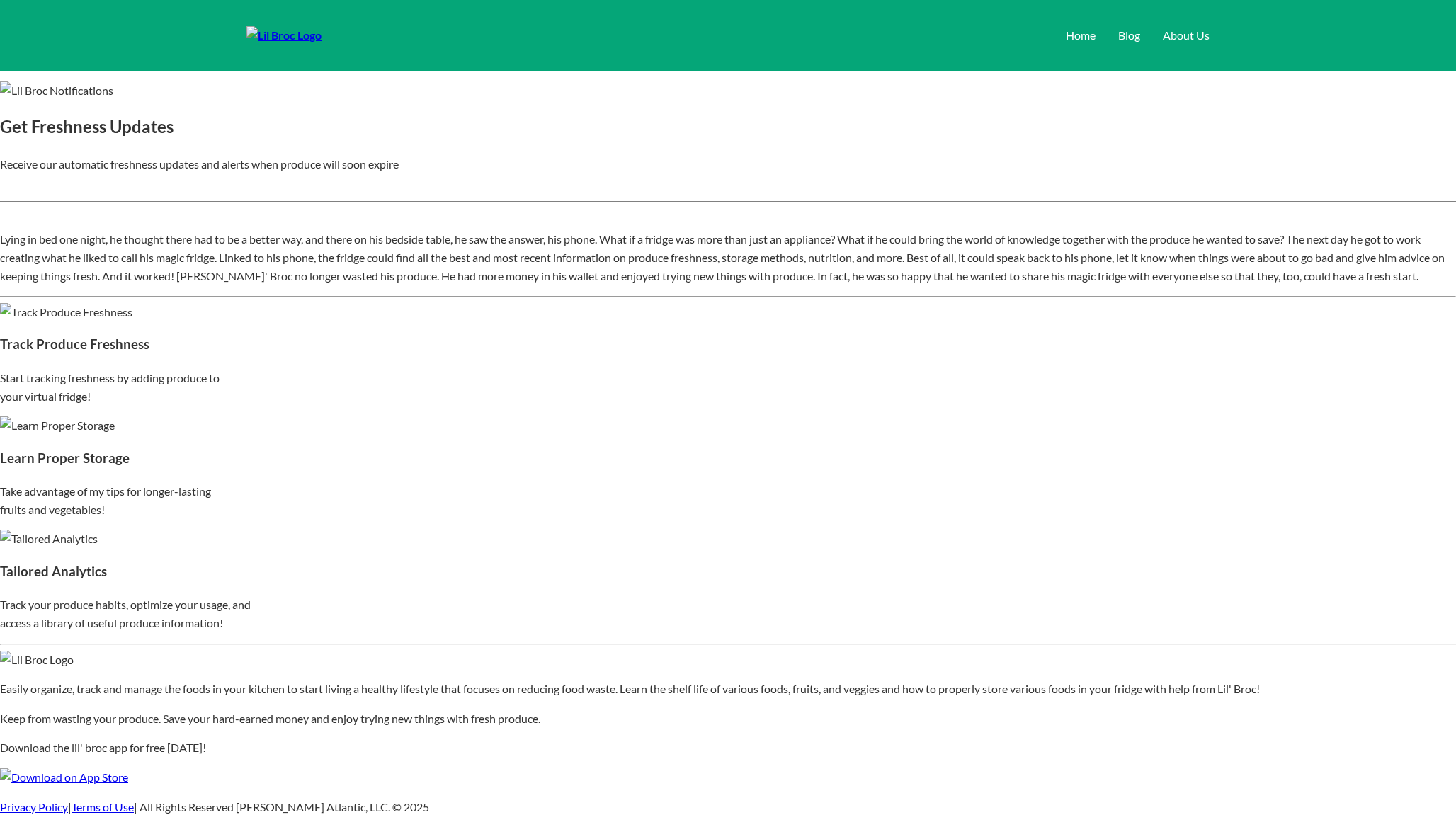
scroll to position [2153, 0]
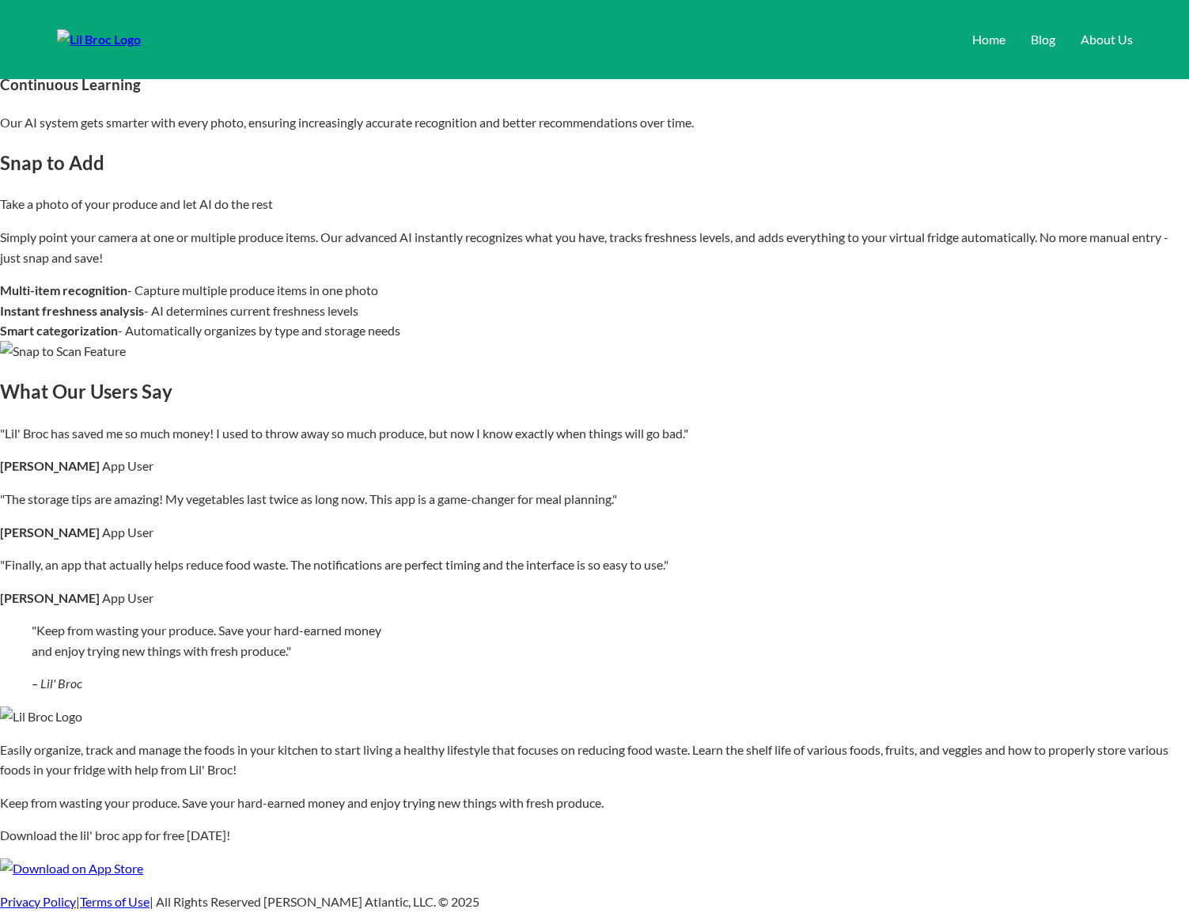
scroll to position [1936, 0]
click at [1136, 361] on div "Snap to Add Take a photo of your produce and let AI do the rest Simply point yo…" at bounding box center [594, 254] width 1189 height 213
click at [1028, 362] on div at bounding box center [594, 351] width 1189 height 21
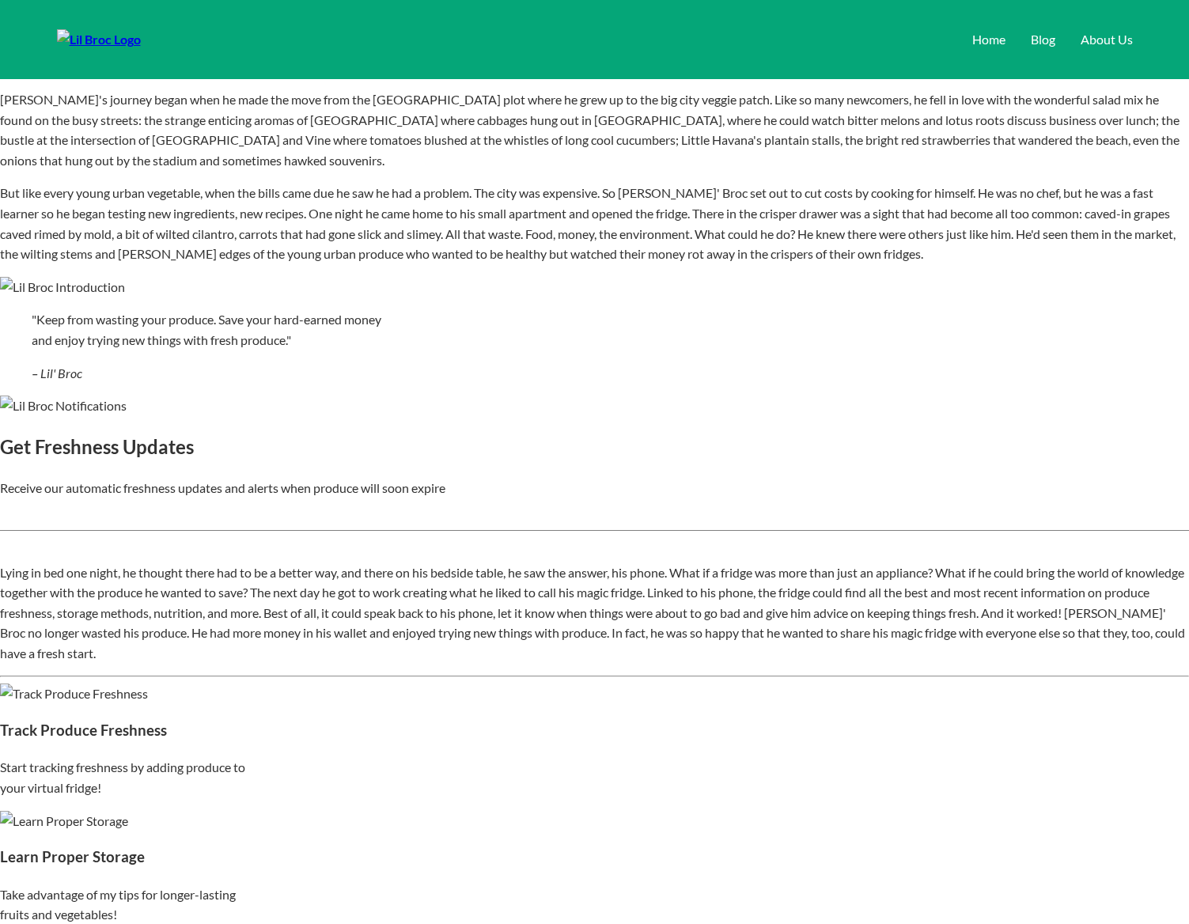
scroll to position [497, 0]
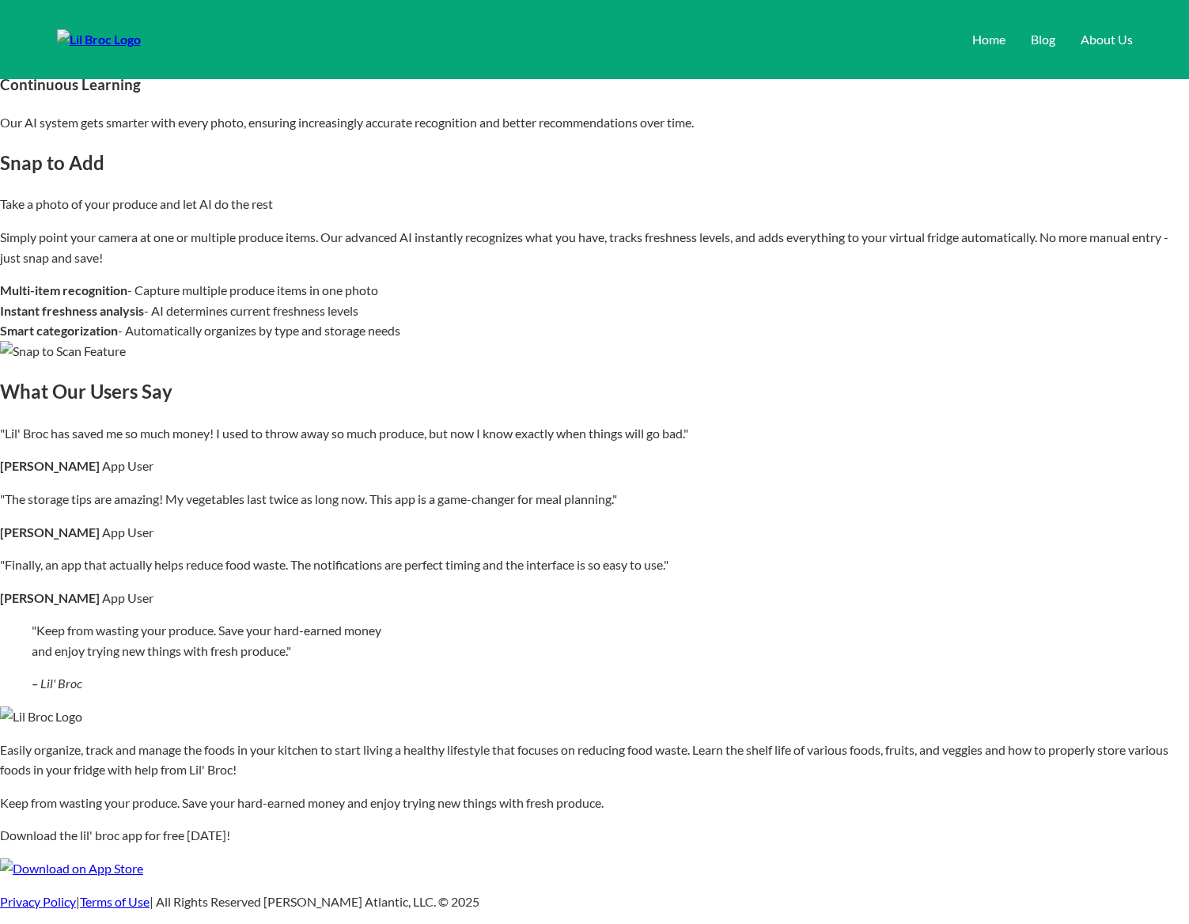
scroll to position [2057, 0]
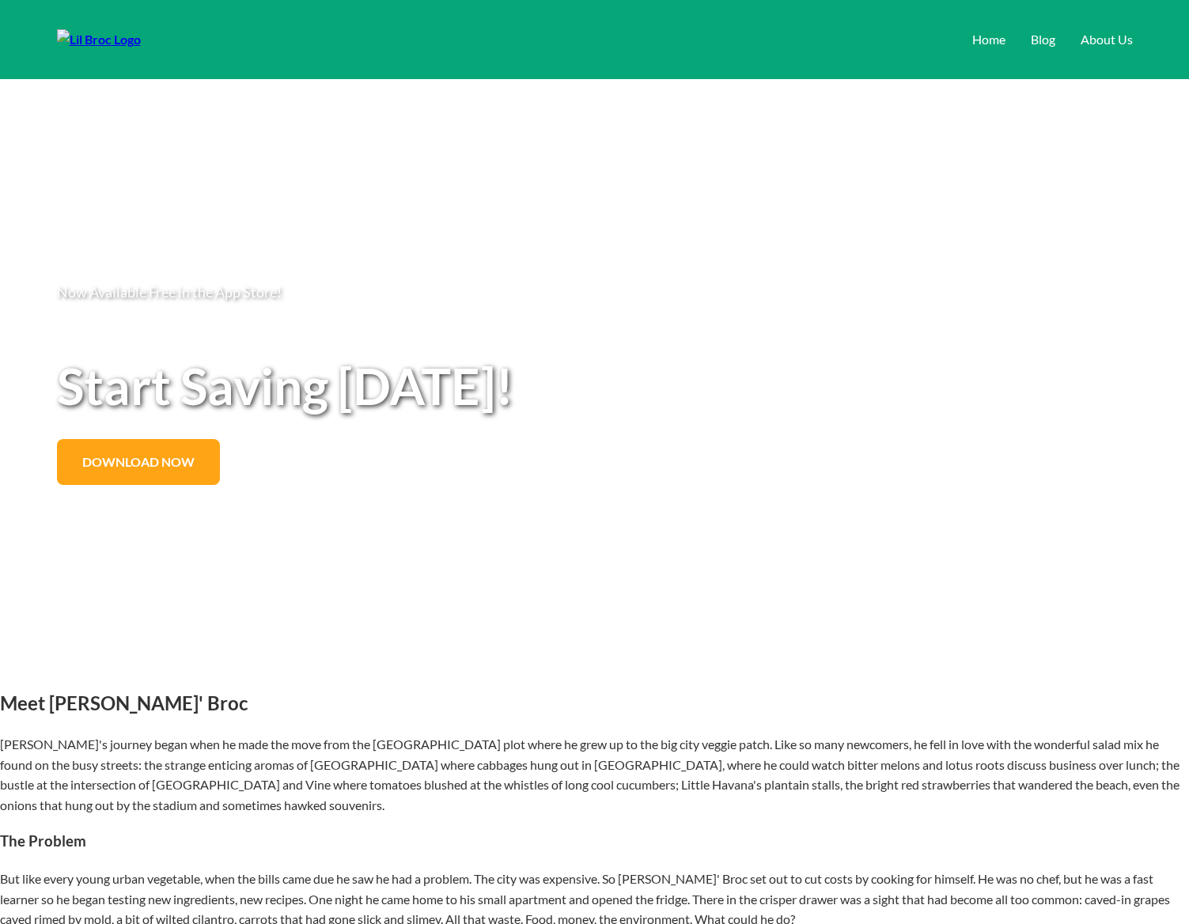
scroll to position [2054, 0]
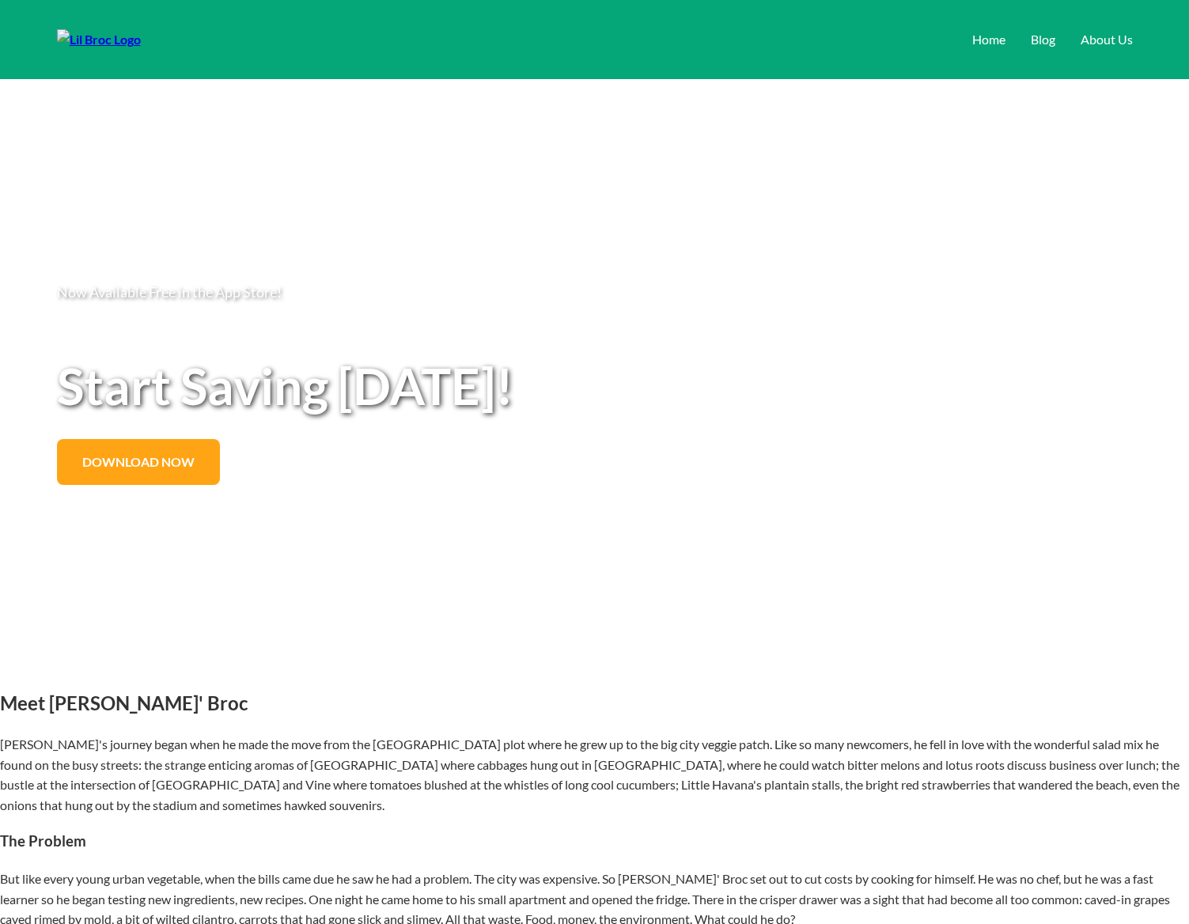
scroll to position [2045, 0]
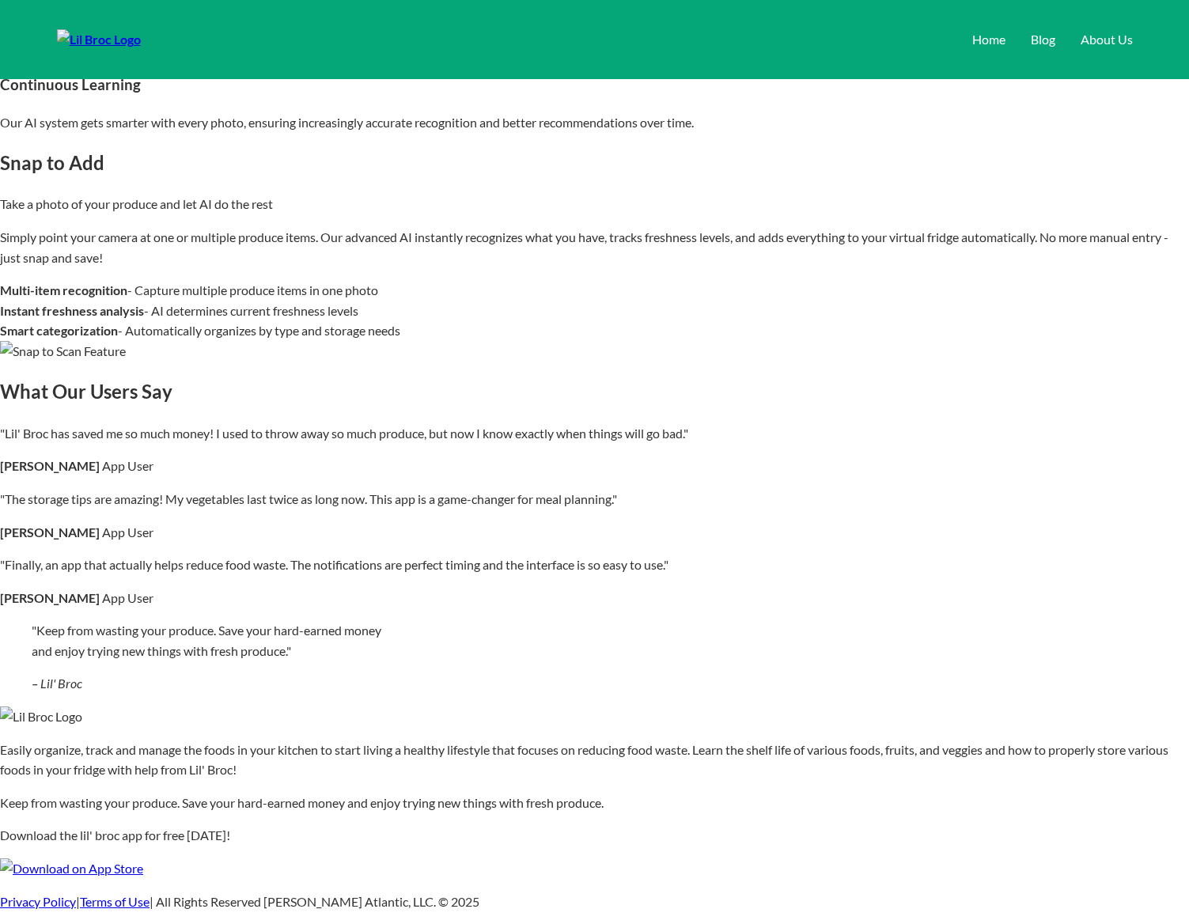
click at [668, 361] on div "Snap to Add Take a photo of your produce and let AI do the rest Simply point yo…" at bounding box center [594, 254] width 1189 height 213
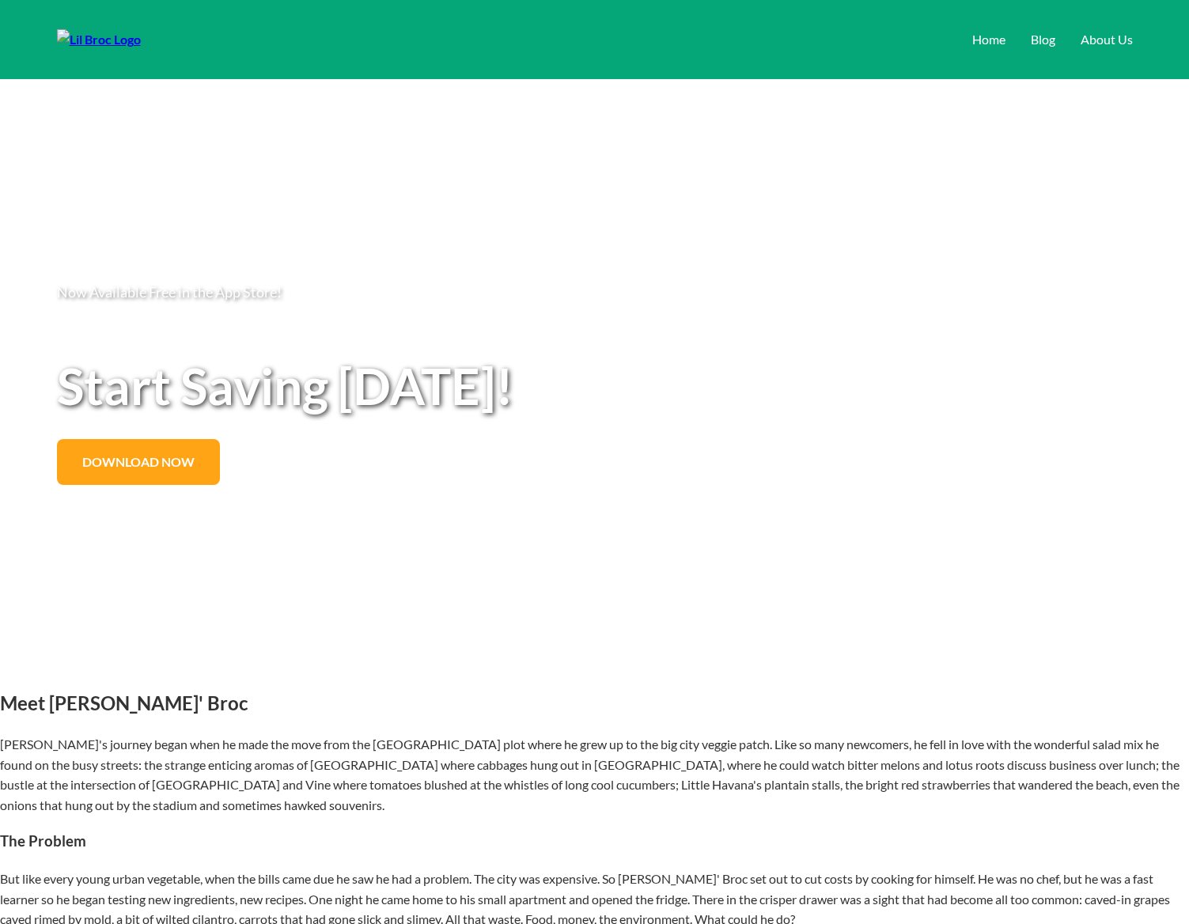
scroll to position [2040, 0]
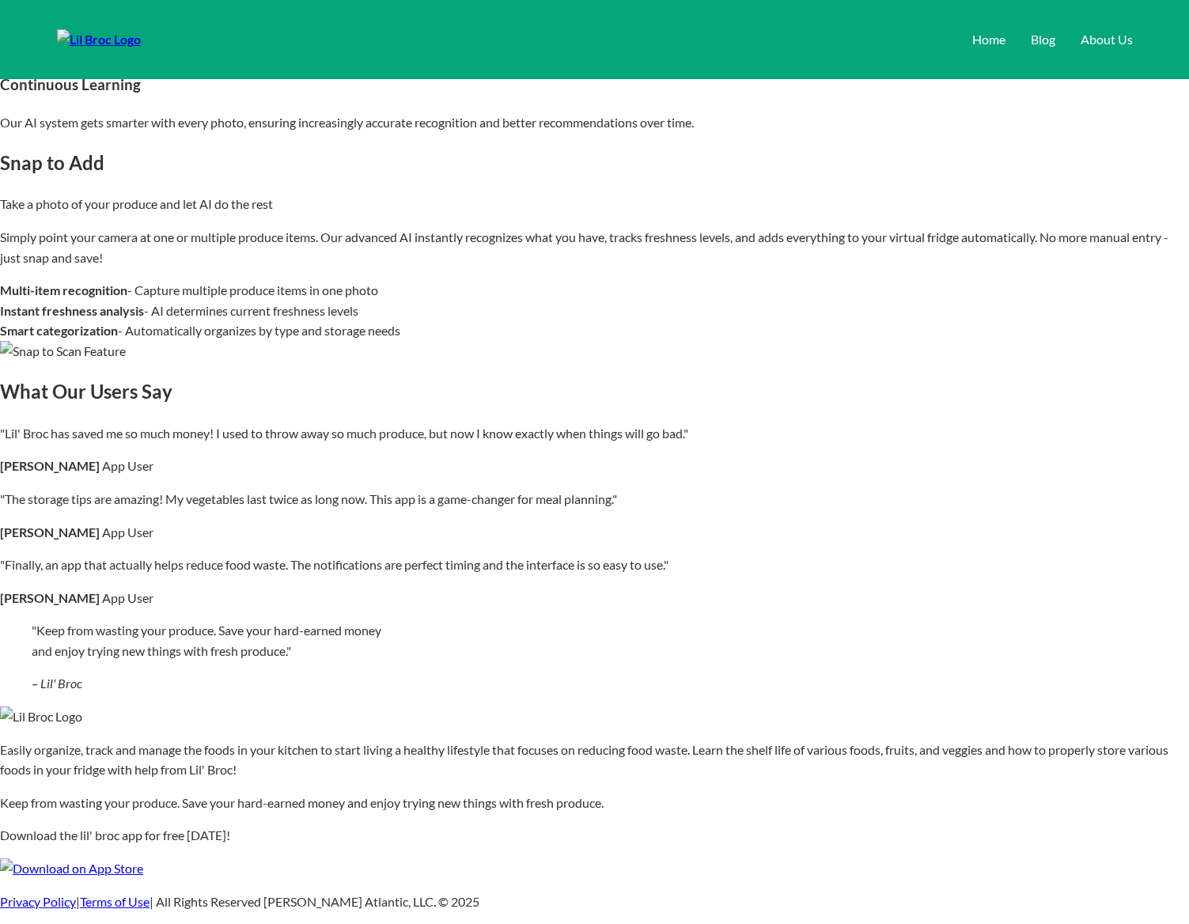
scroll to position [1849, 0]
click at [596, 361] on div "Snap to Add Take a photo of your produce and let AI do the rest Simply point yo…" at bounding box center [594, 254] width 1189 height 213
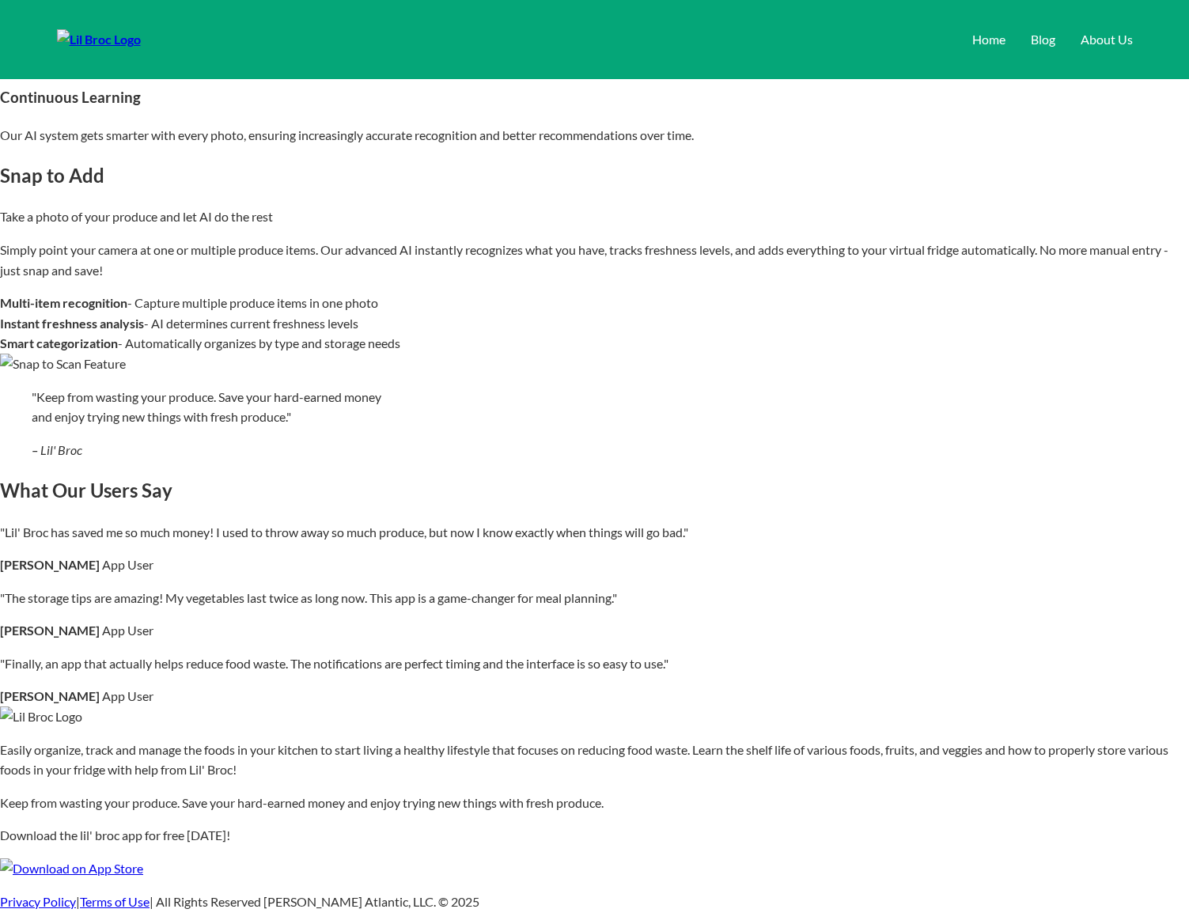
scroll to position [2209, 0]
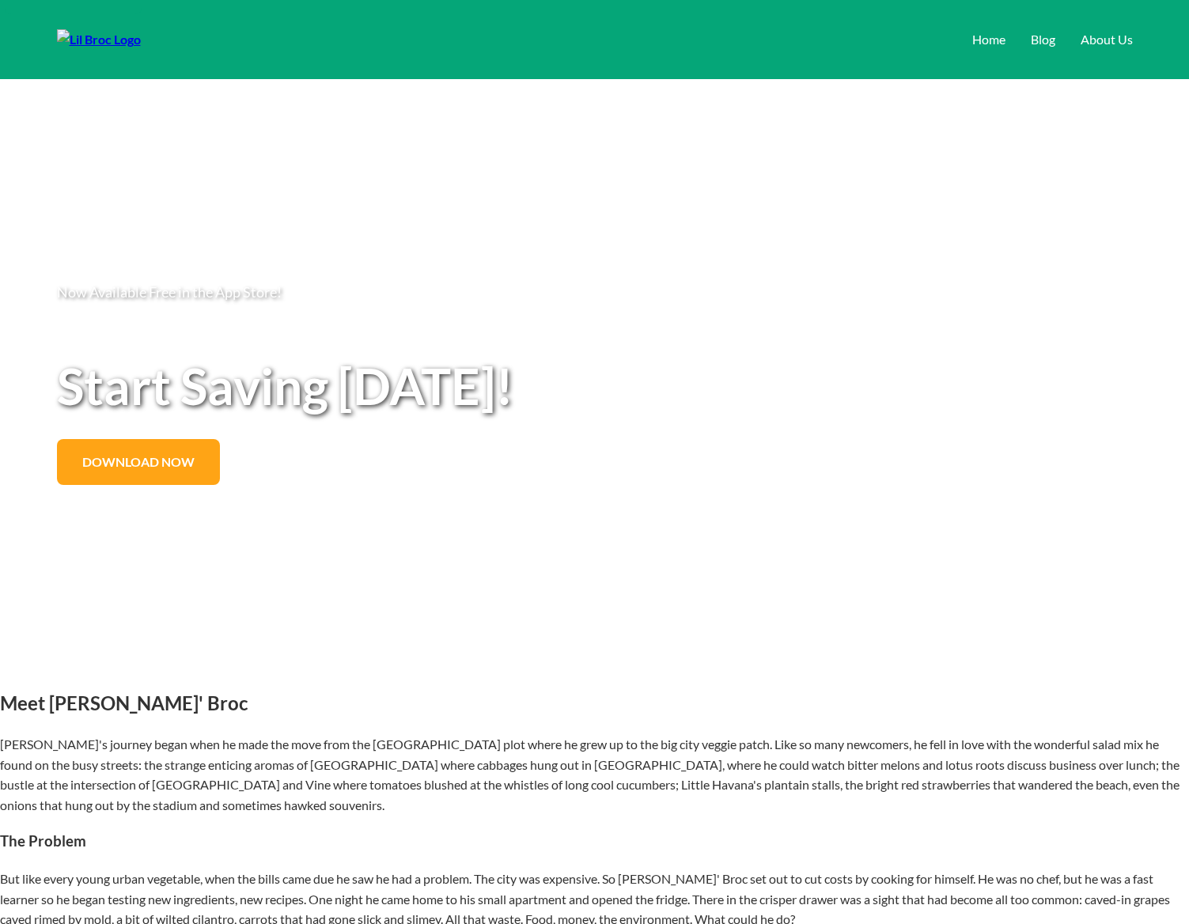
scroll to position [2202, 0]
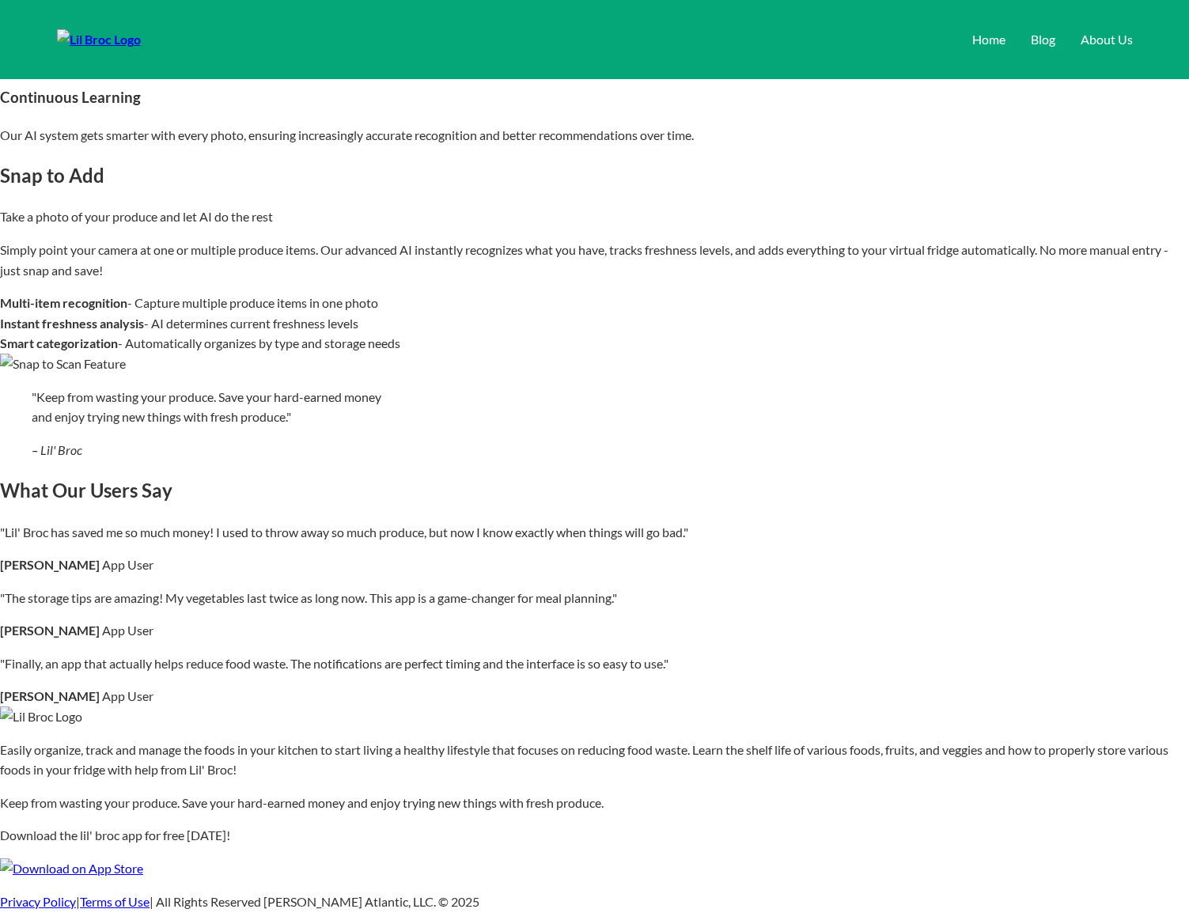
click at [649, 396] on blockquote ""Keep from wasting your produce. Save your hard-earned money and enjoy trying n…" at bounding box center [595, 424] width 1126 height 74
click at [579, 317] on div "Snap to Add Take a photo of your produce and let AI do the rest Simply point yo…" at bounding box center [594, 267] width 1189 height 213
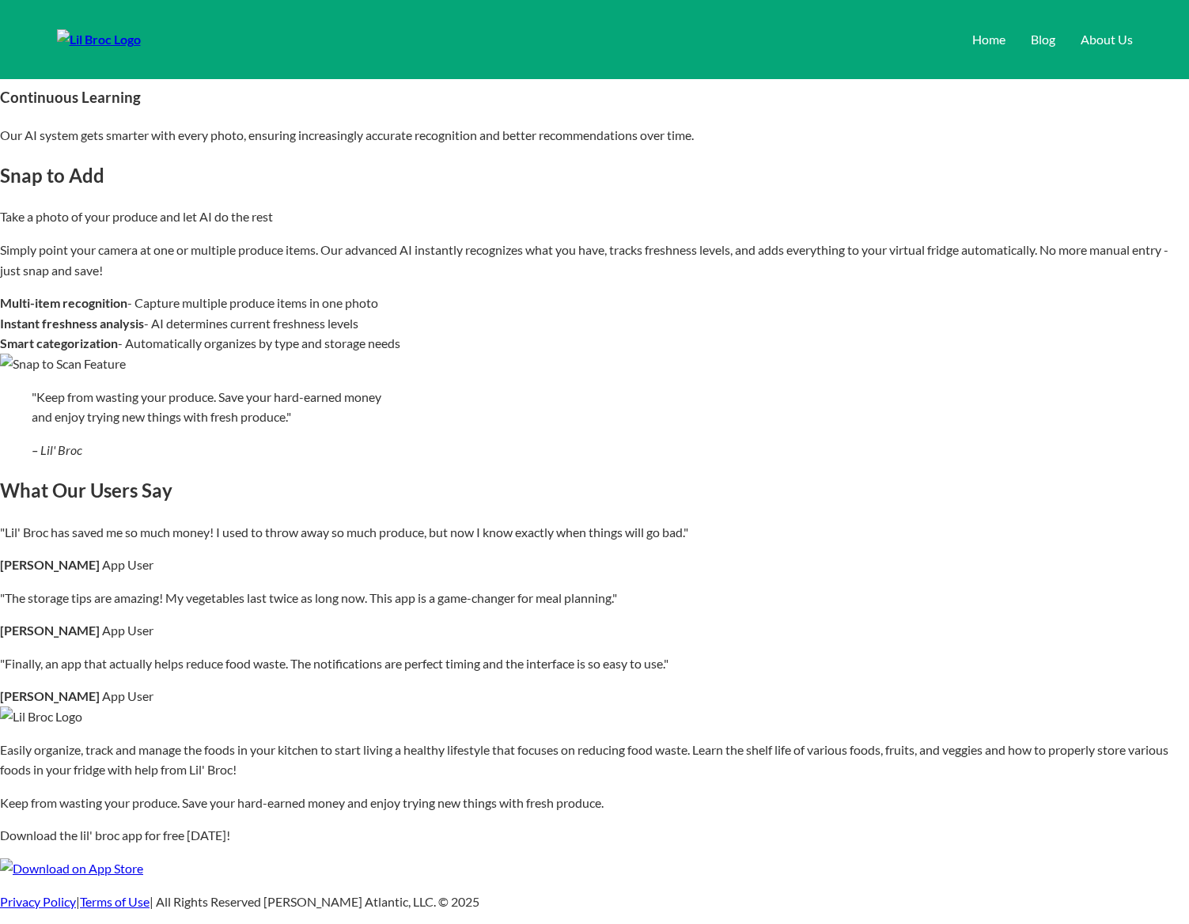
click at [935, 476] on h2 "What Our Users Say" at bounding box center [594, 491] width 1189 height 30
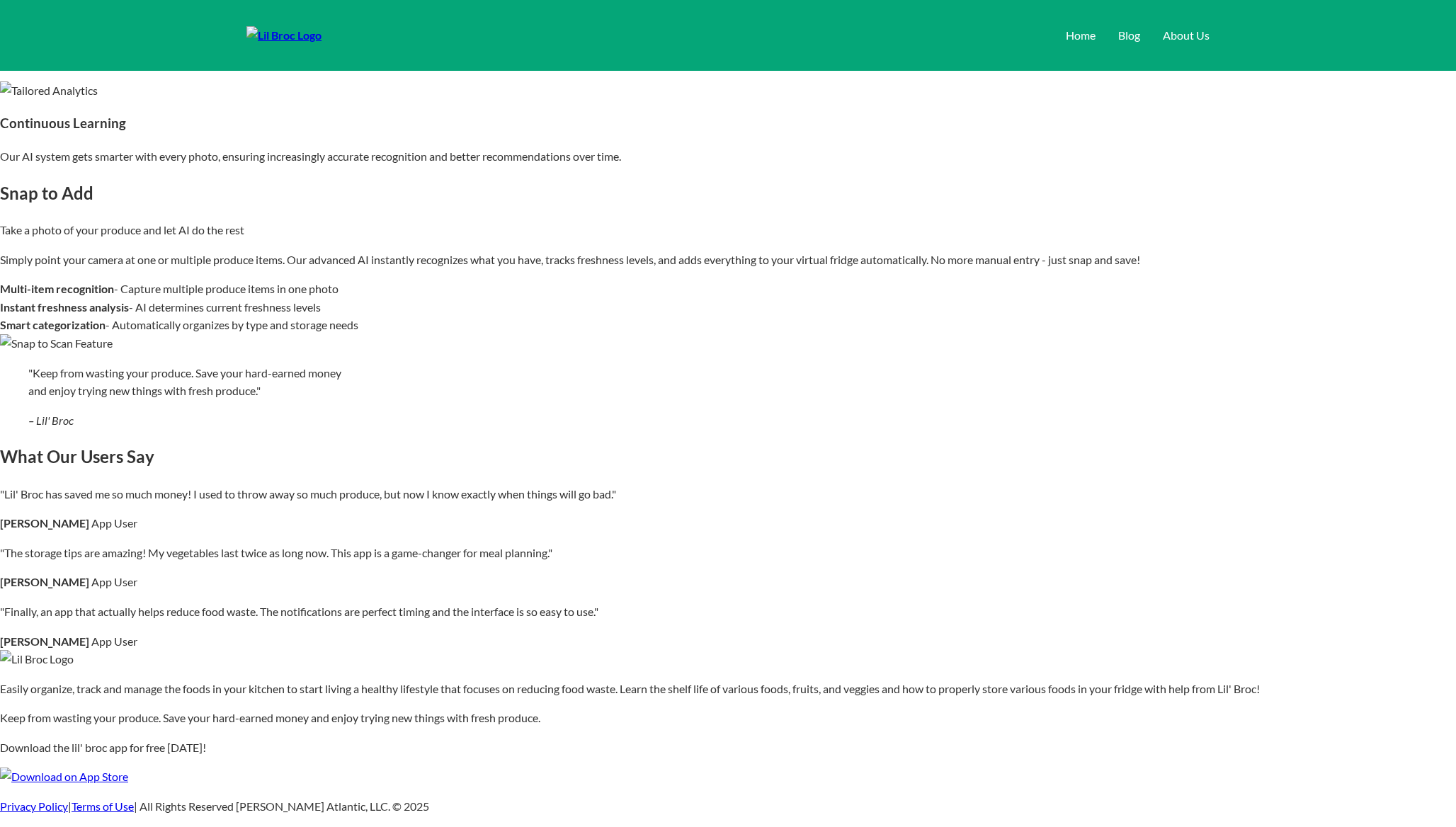
scroll to position [2130, 0]
click at [735, 396] on div "Meet Lil' Broc Lil' Broc's journey began when he made the move from the little …" at bounding box center [728, 141] width 1456 height 1292
click at [591, 443] on div "What Our Users Say "Lil' Broc has saved me so much money! I used to throw away …" at bounding box center [728, 546] width 1456 height 207
click at [441, 443] on div "What Our Users Say "Lil' Broc has saved me so much money! I used to throw away …" at bounding box center [728, 546] width 1456 height 207
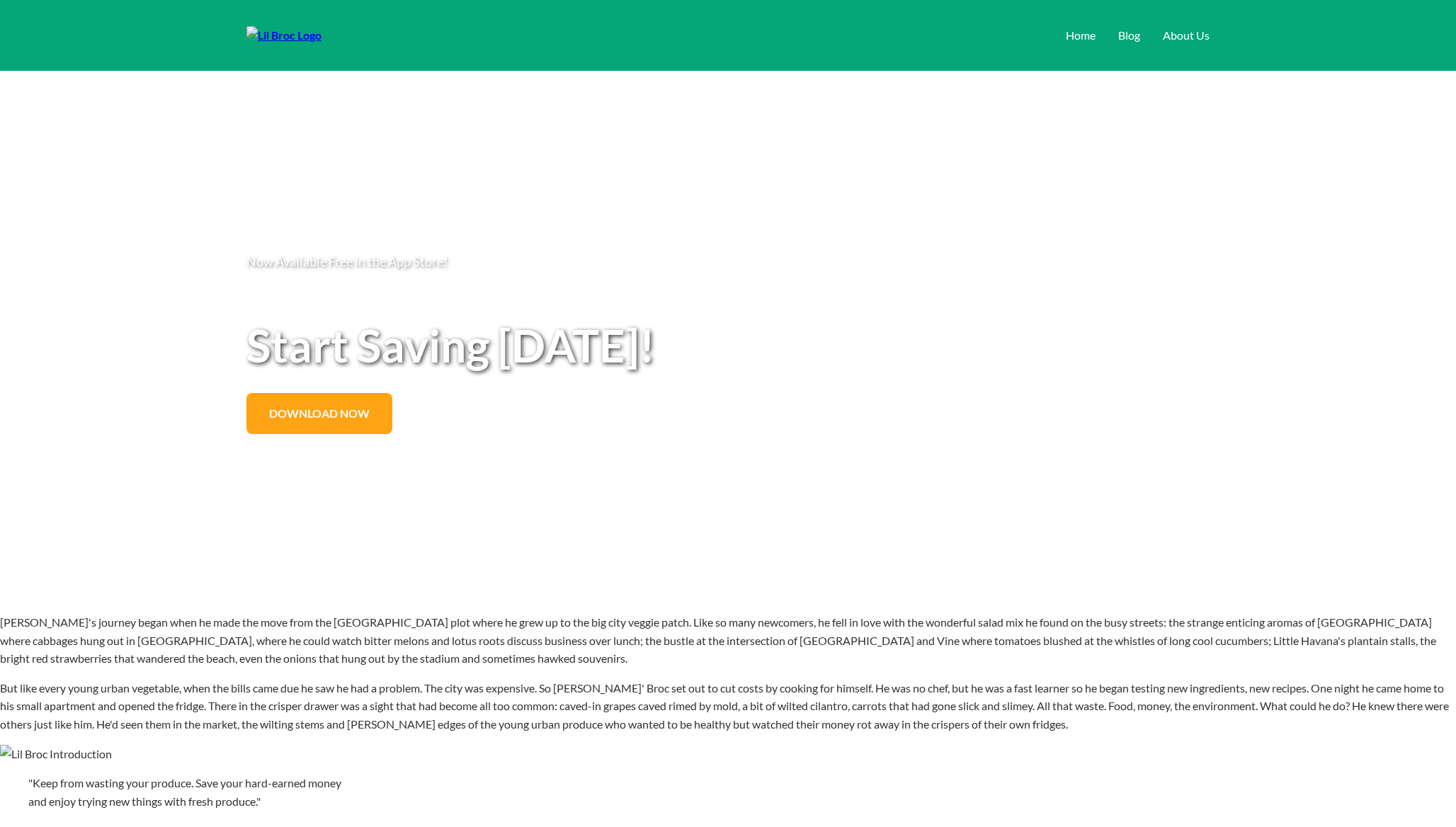
scroll to position [2218, 0]
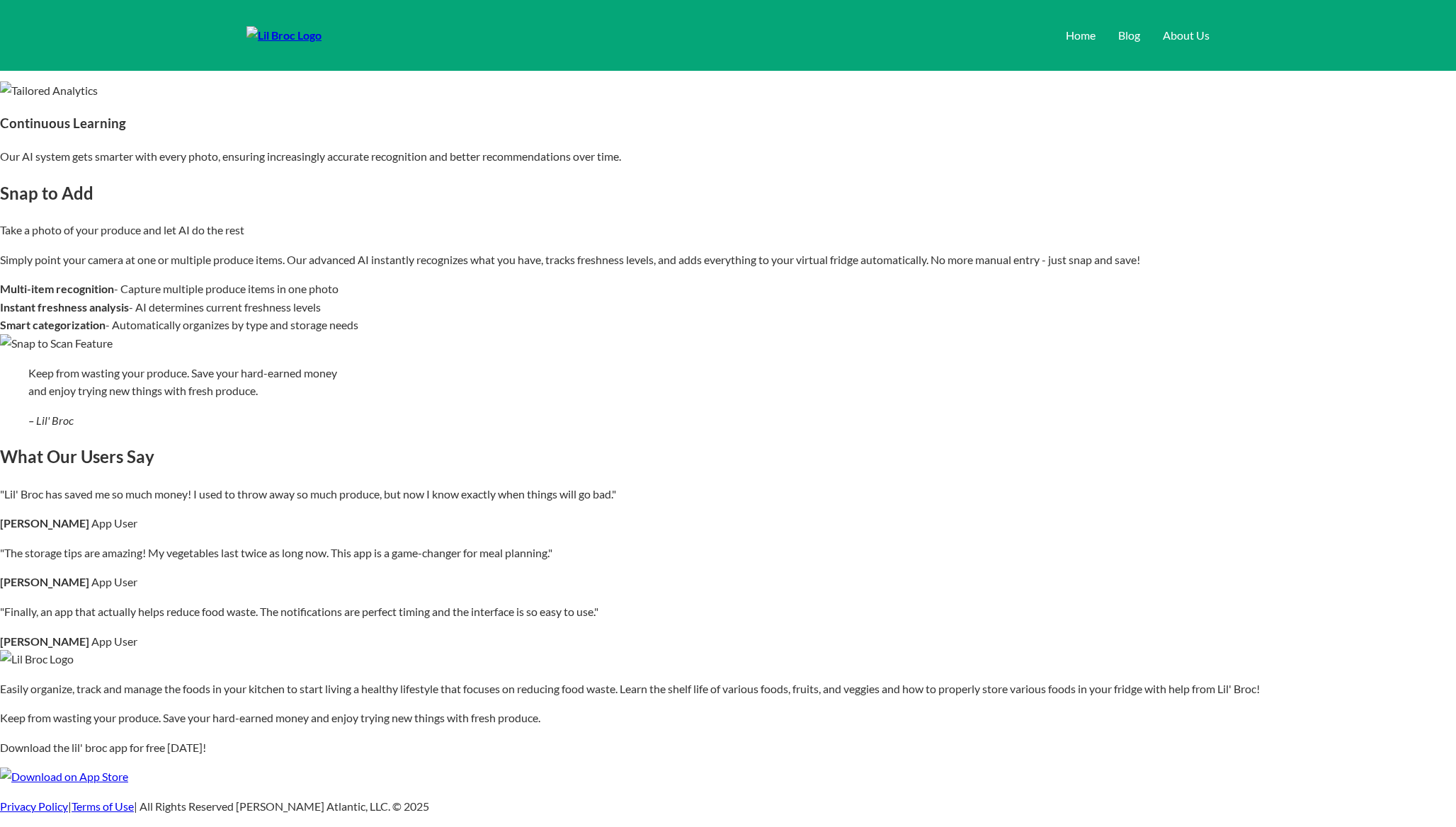
scroll to position [2036, 0]
click at [588, 430] on blockquote "Keep from wasting your produce. Save your hard-earned money and enjoy trying ne…" at bounding box center [728, 397] width 1400 height 66
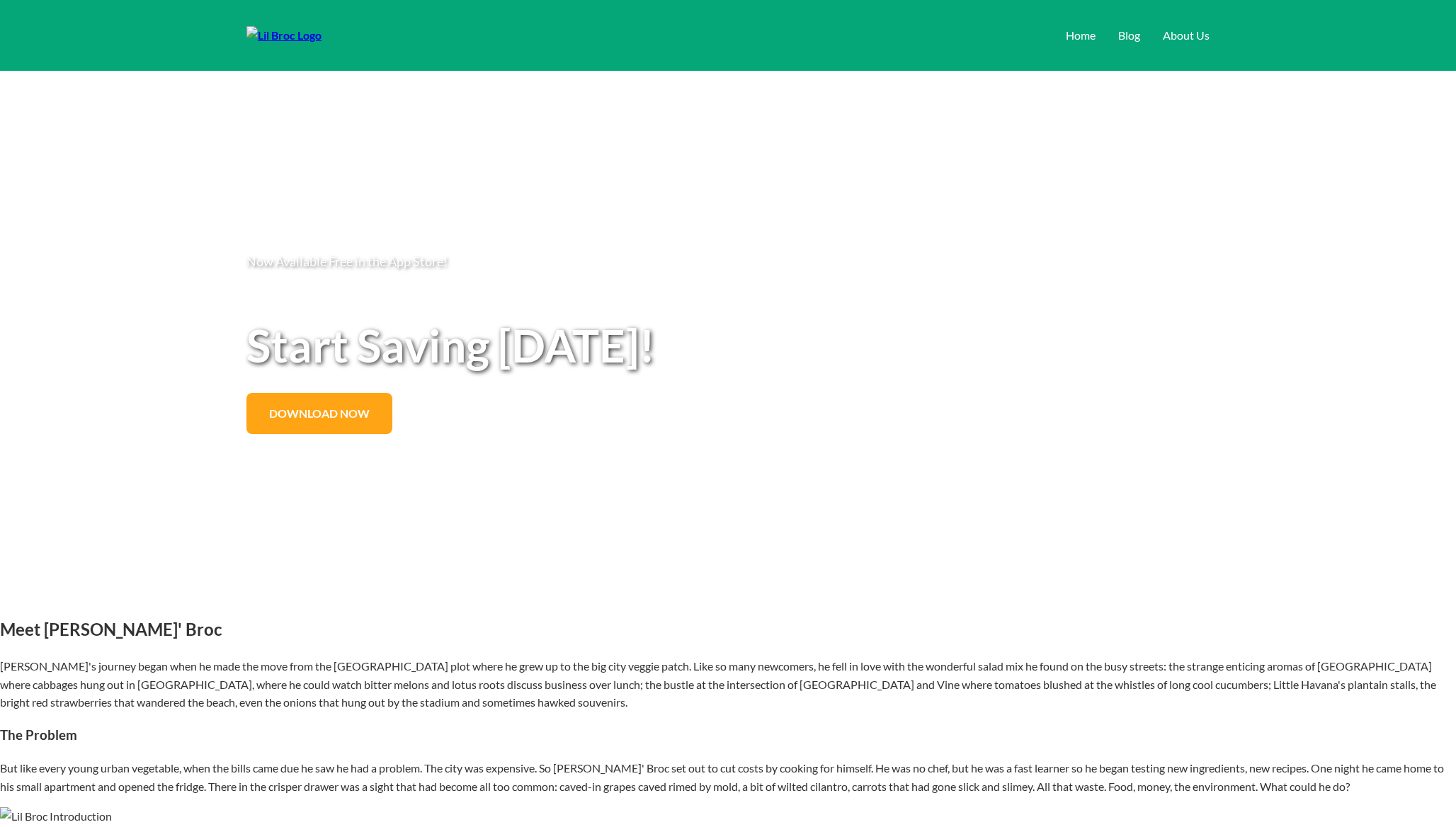
scroll to position [2033, 0]
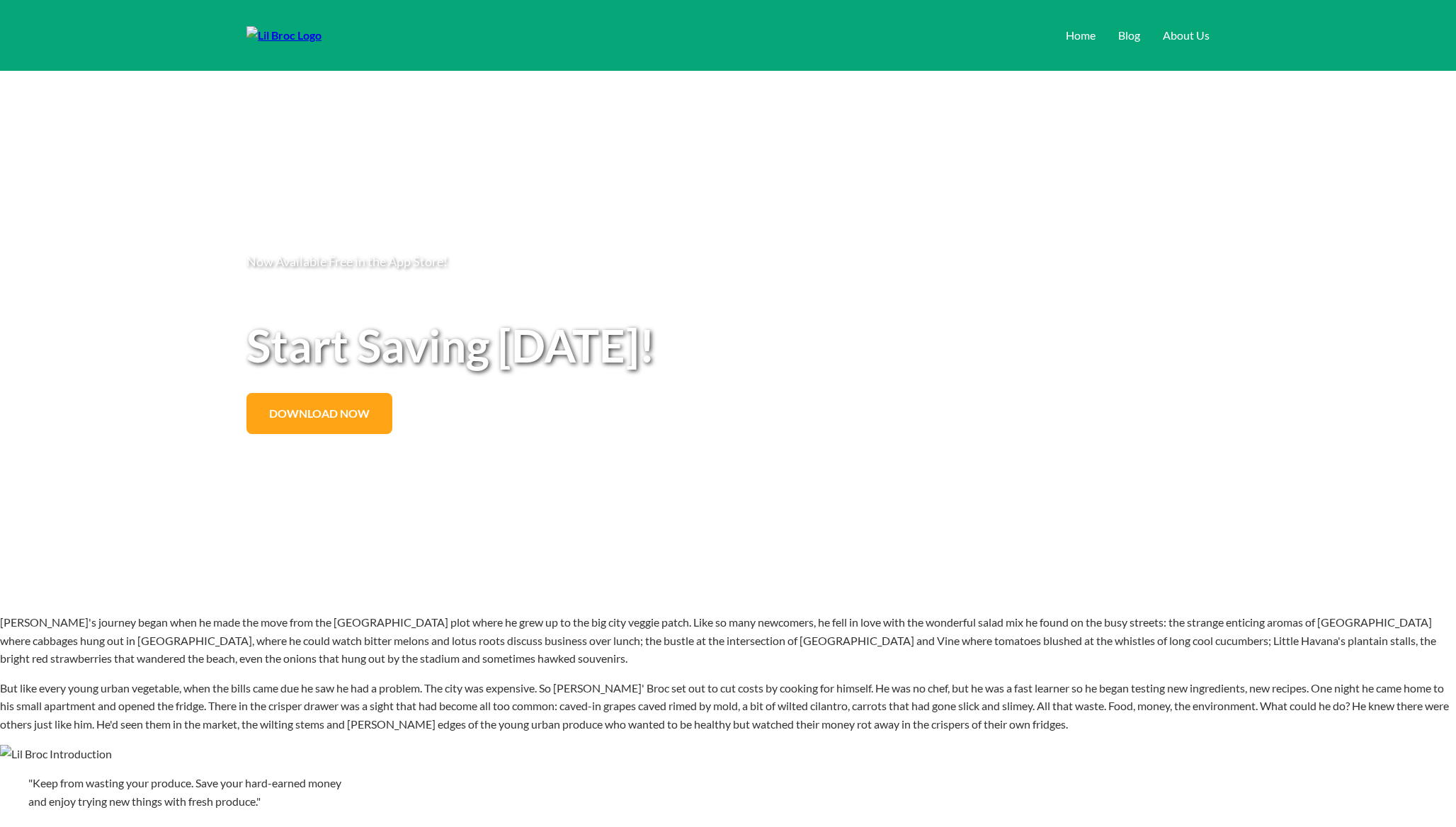
scroll to position [2033, 0]
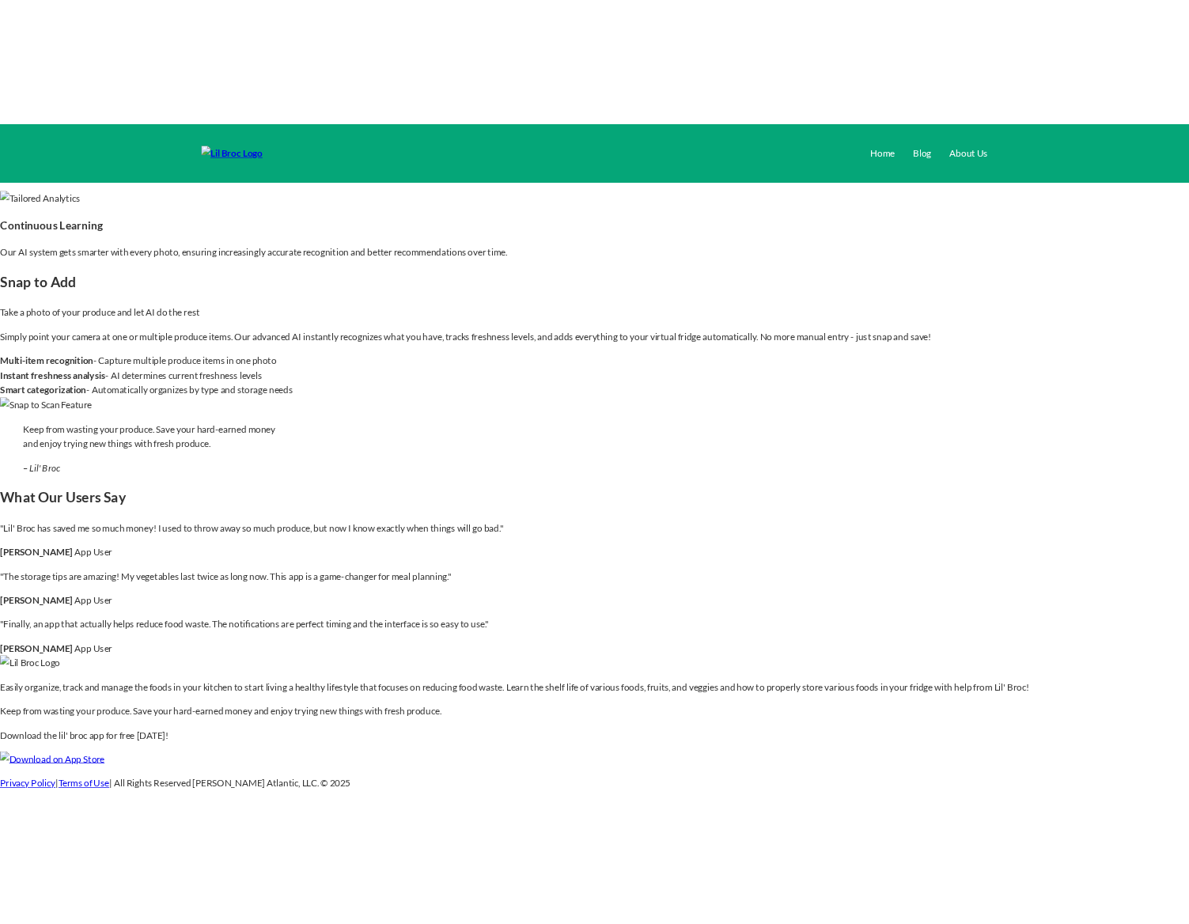
scroll to position [2368, 0]
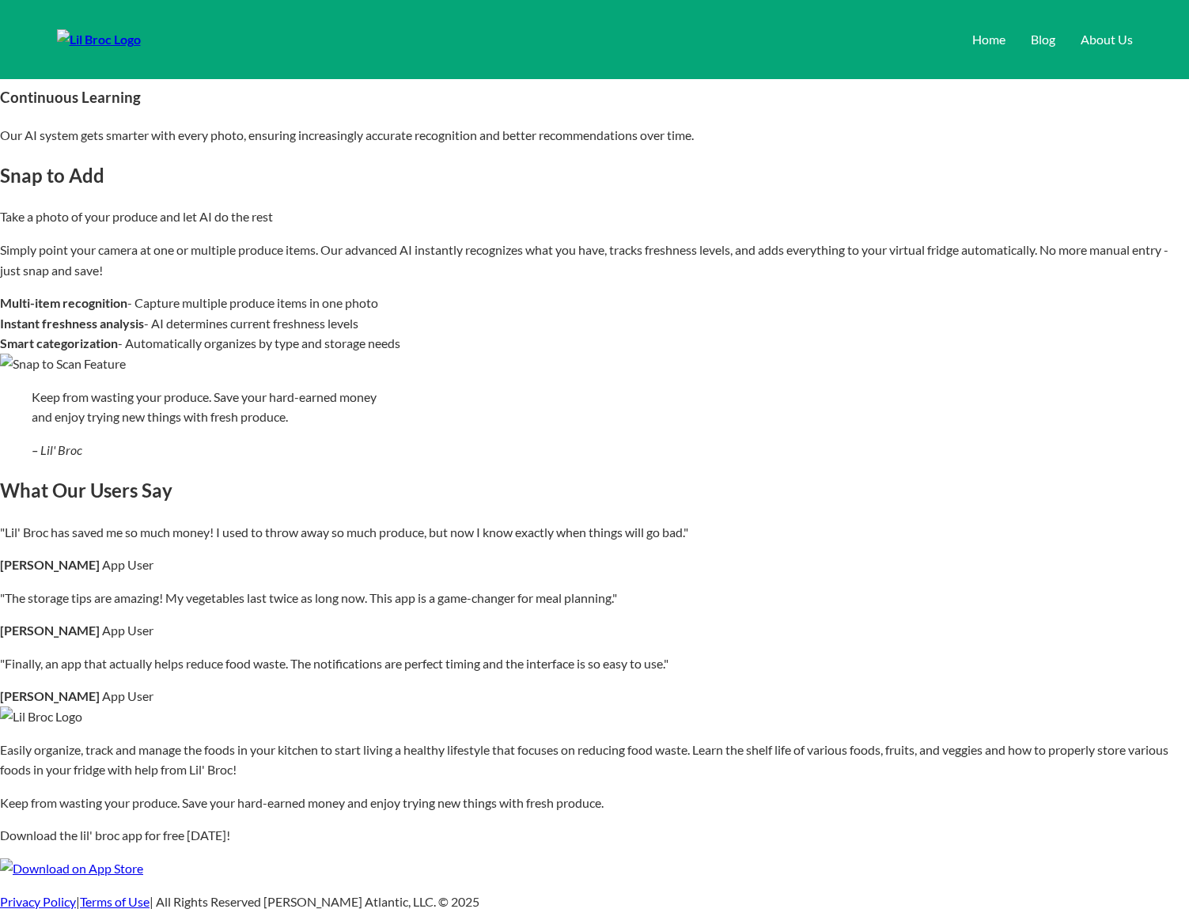
click at [1030, 235] on div "Meet [PERSON_NAME]' Broc [PERSON_NAME]'s journey began when he made the move fr…" at bounding box center [594, 97] width 1189 height 1564
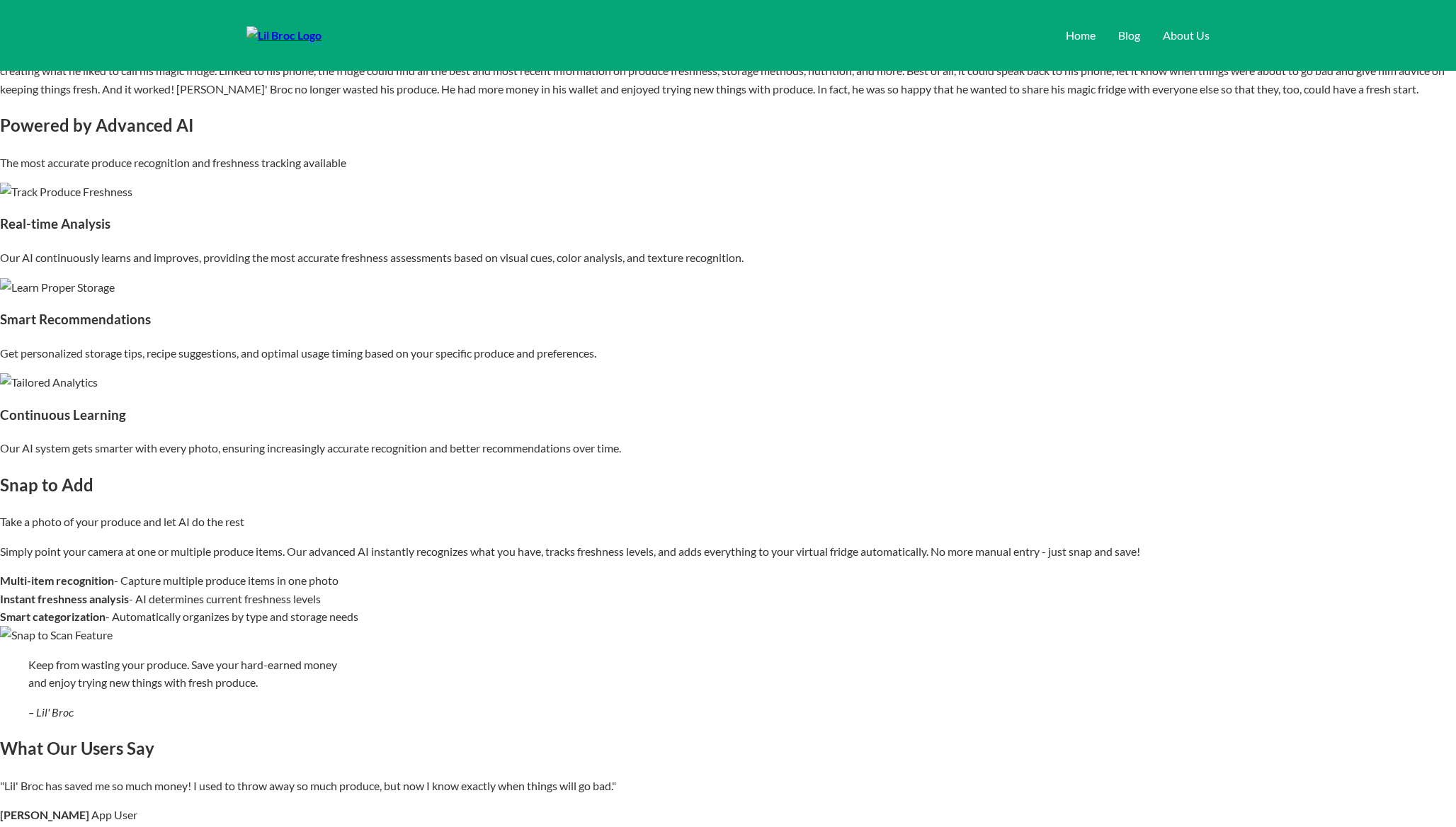
scroll to position [830, 0]
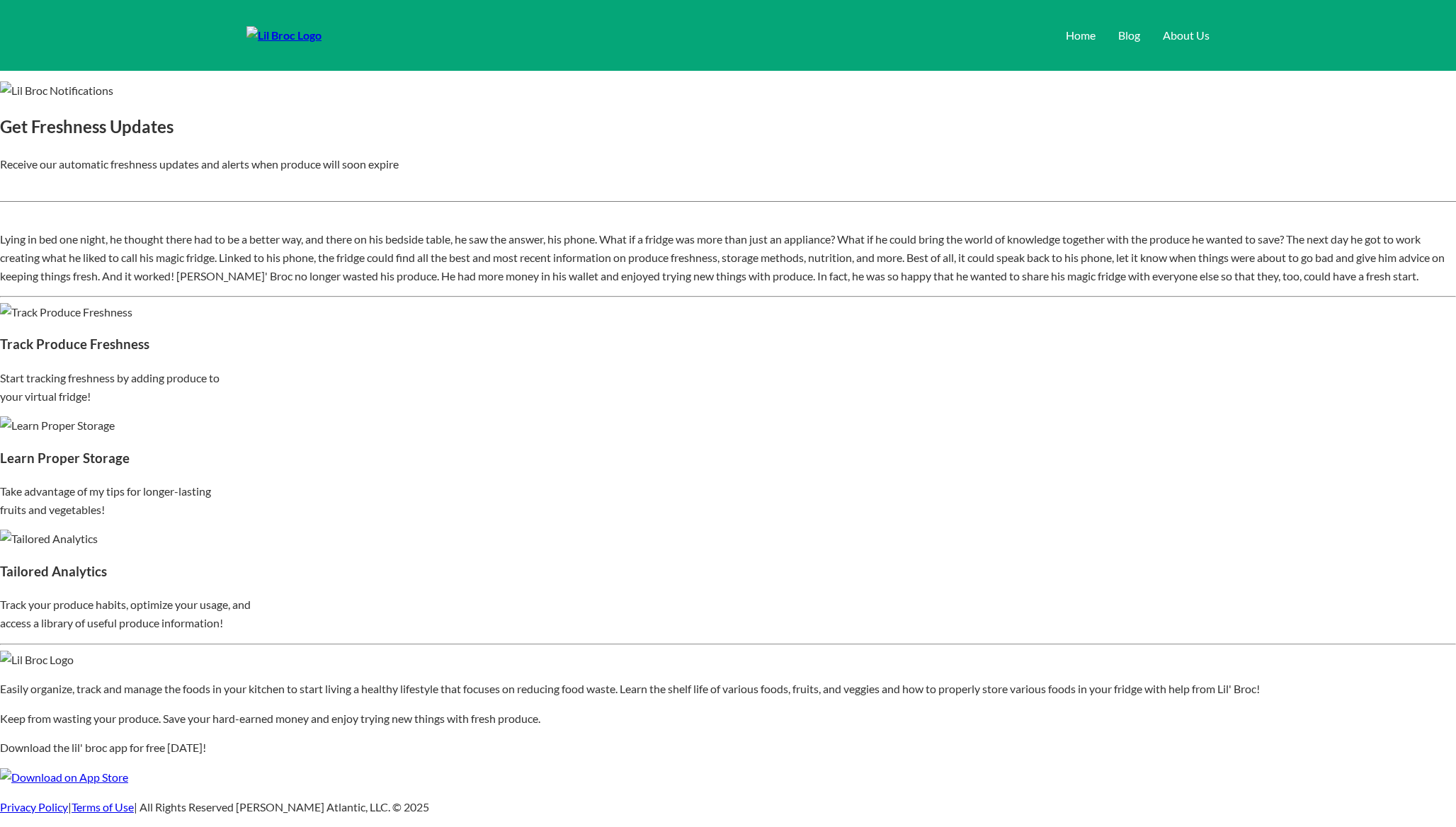
scroll to position [1301, 0]
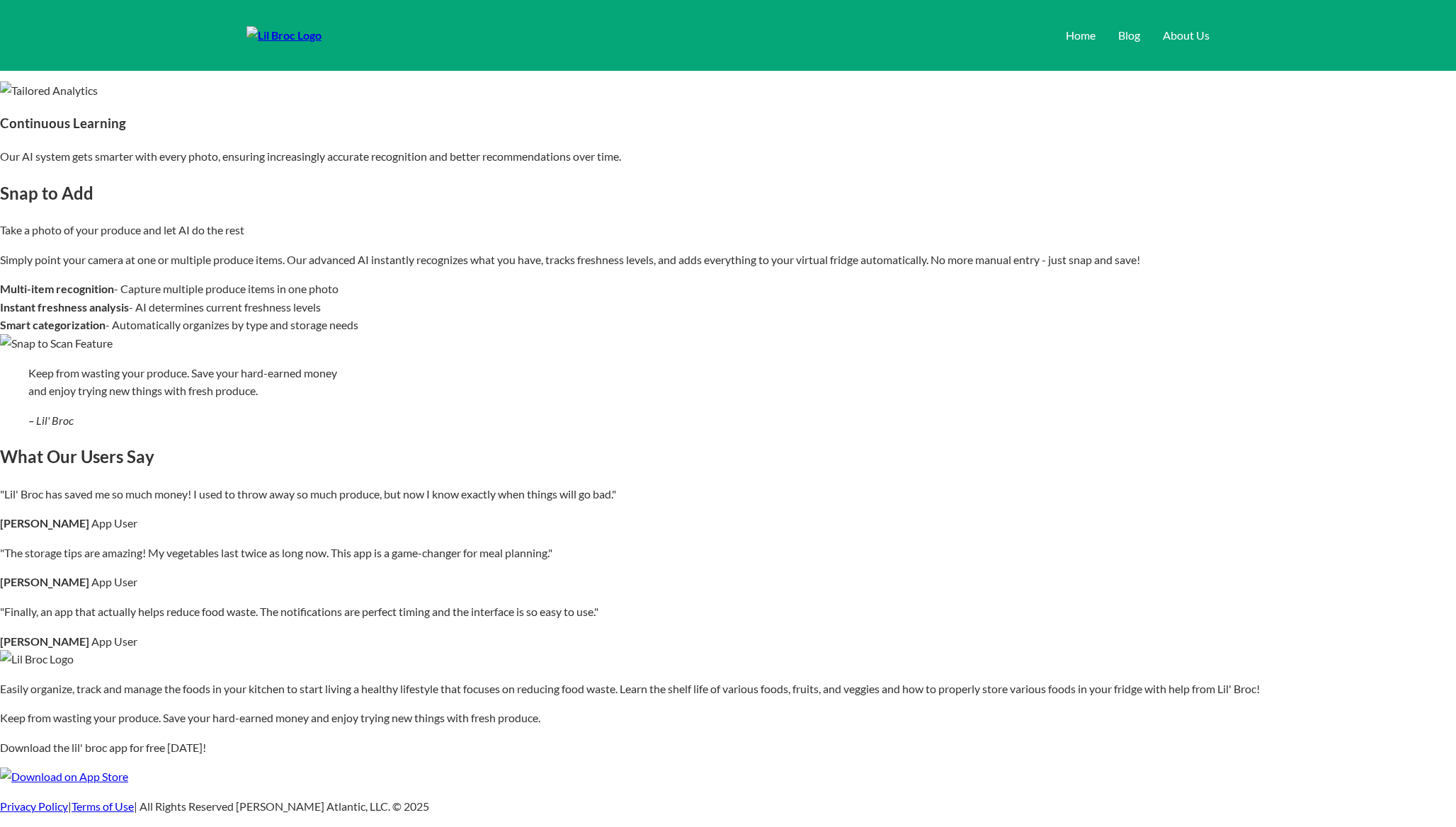
scroll to position [1705, 0]
click at [1145, 277] on div "Snap to Add Take a photo of your produce and let AI do the rest Simply point yo…" at bounding box center [728, 266] width 1456 height 173
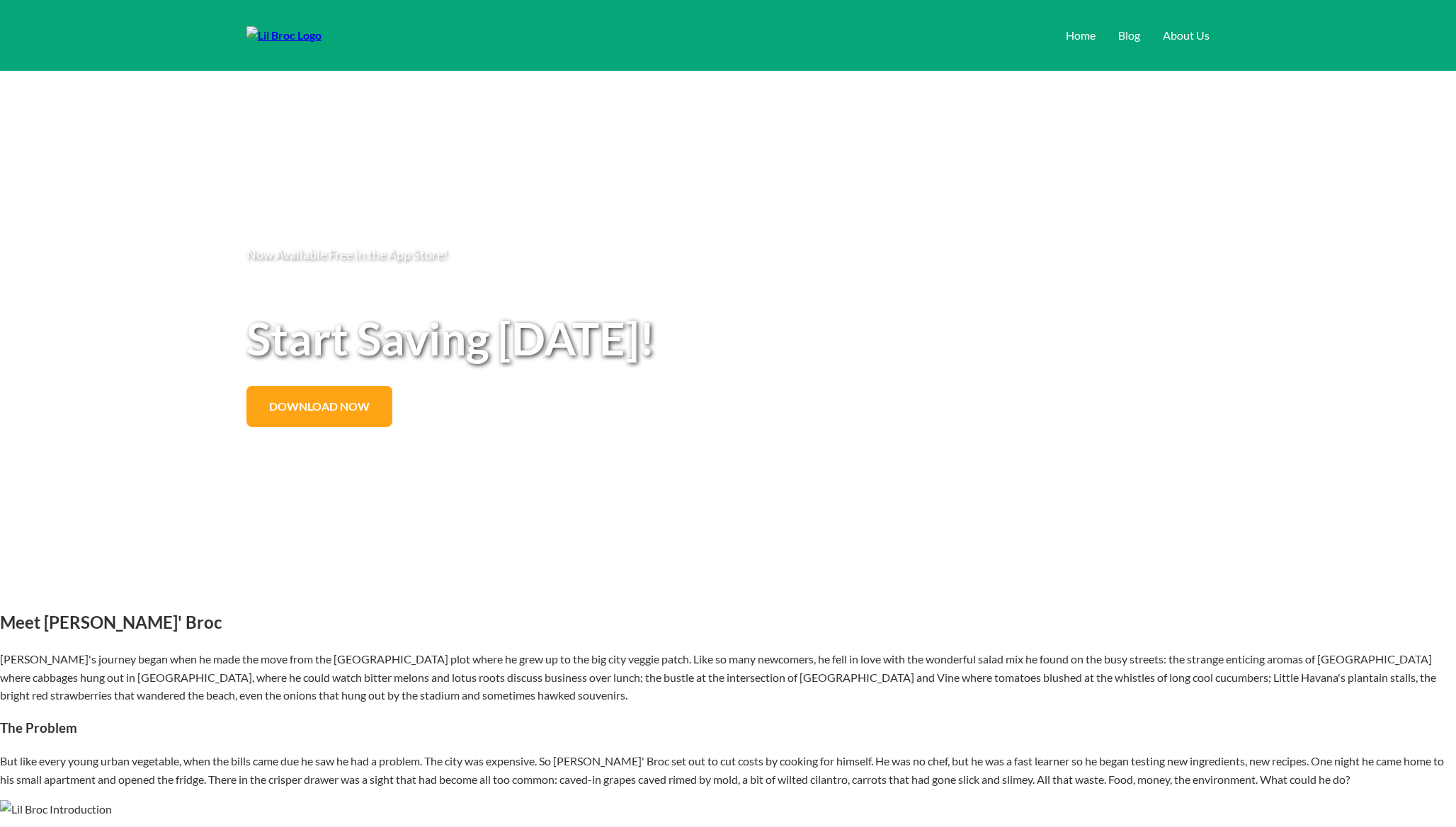
scroll to position [0, 0]
